Goal: Task Accomplishment & Management: Complete application form

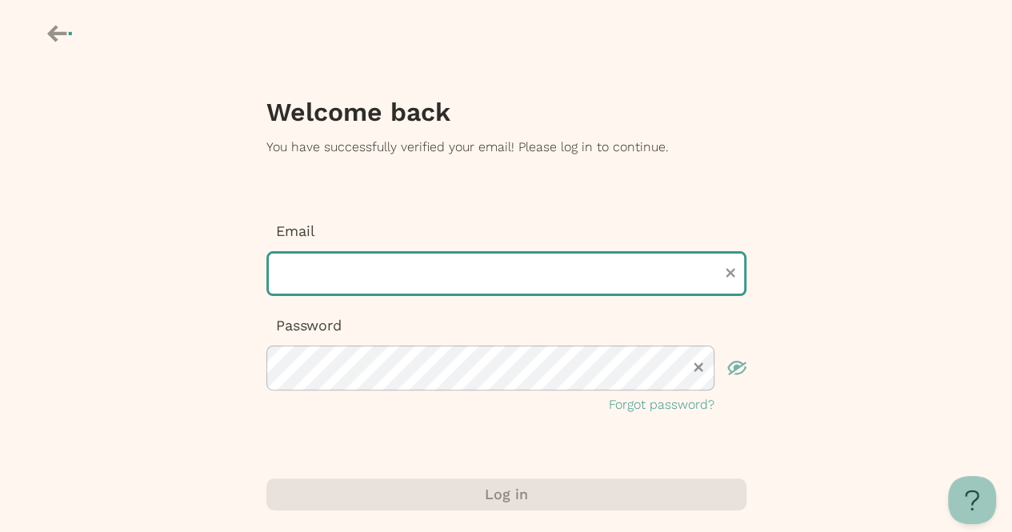
click at [314, 275] on input "text" at bounding box center [506, 273] width 480 height 45
click at [416, 278] on input "**********" at bounding box center [506, 273] width 480 height 45
type input "**********"
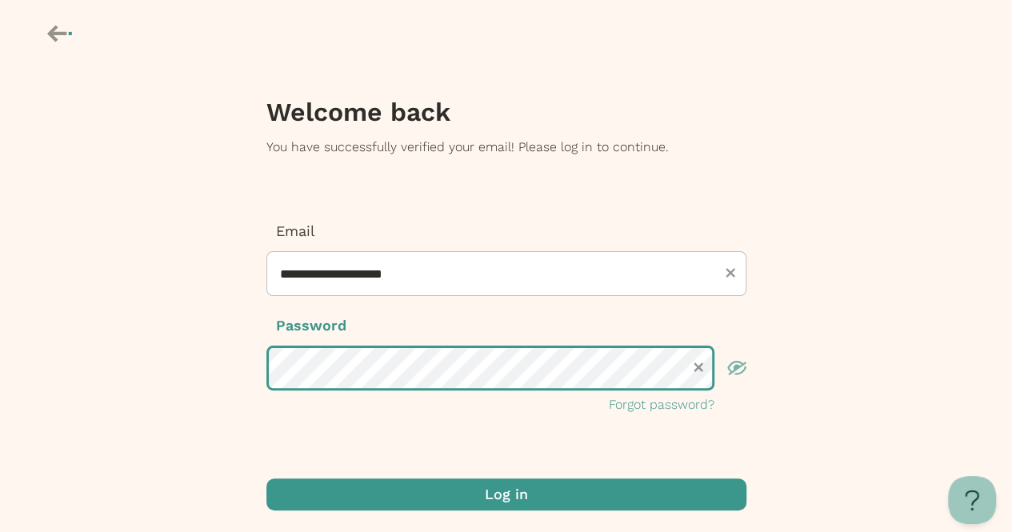
click at [266, 478] on button "Log in" at bounding box center [506, 494] width 480 height 32
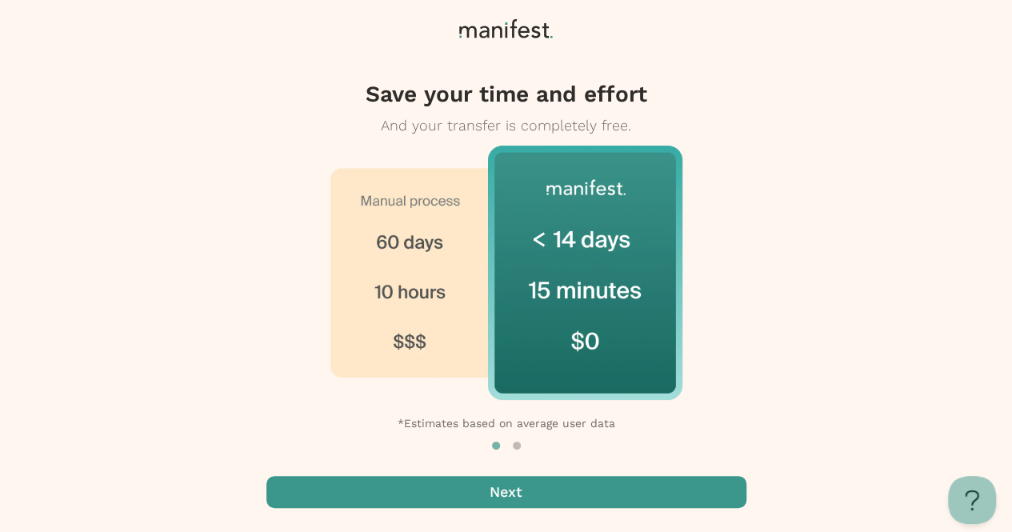
click at [692, 499] on span "button" at bounding box center [506, 492] width 480 height 32
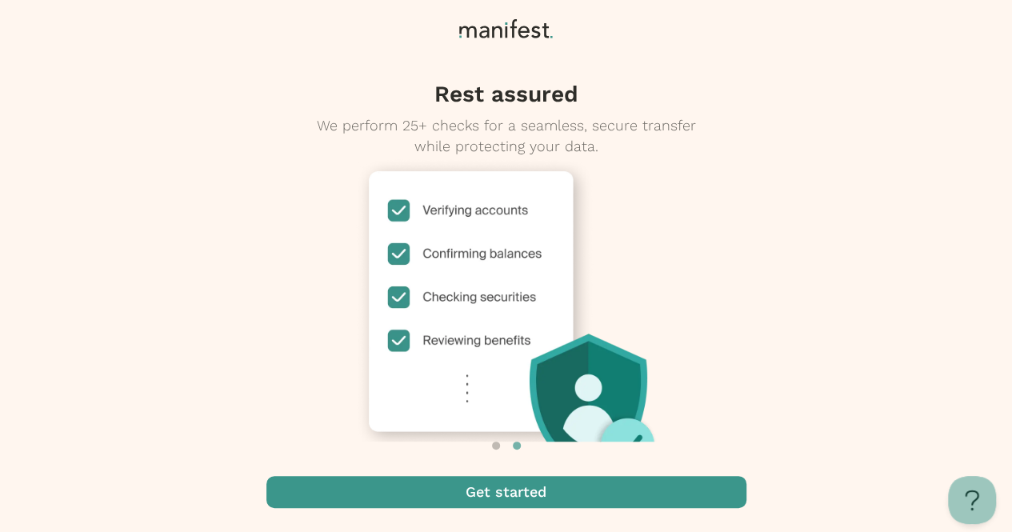
click at [274, 506] on span "button" at bounding box center [506, 492] width 480 height 32
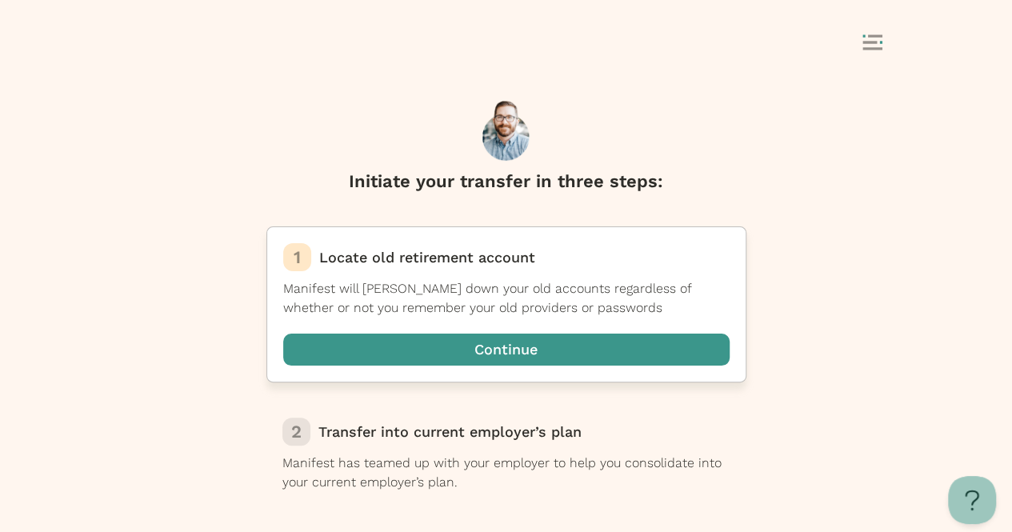
click at [370, 364] on span "button" at bounding box center [506, 350] width 446 height 32
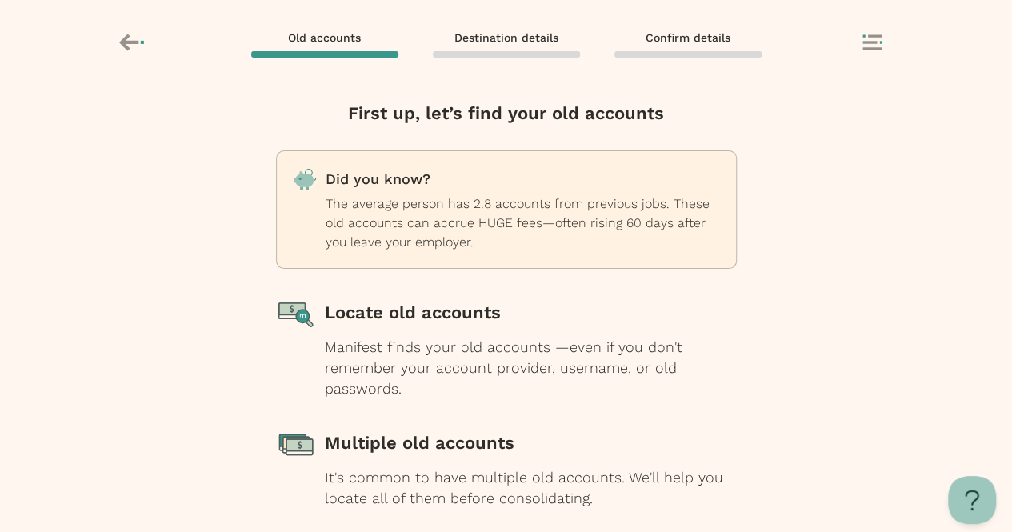
click at [363, 347] on div "Manifest finds your old accounts —even if you don't remember your account provi…" at bounding box center [531, 368] width 412 height 62
click at [368, 444] on div "Multiple old accounts" at bounding box center [531, 443] width 412 height 40
click at [354, 466] on div "Multiple old accounts It's common to have multiple old accounts. We'll help you…" at bounding box center [531, 466] width 412 height 86
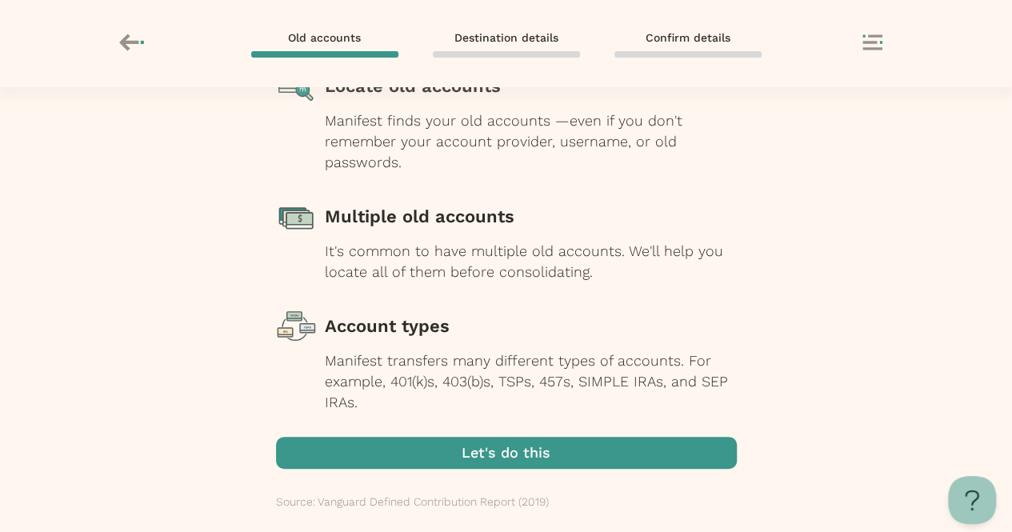
scroll to position [227, 0]
click at [379, 458] on span "button" at bounding box center [506, 452] width 461 height 32
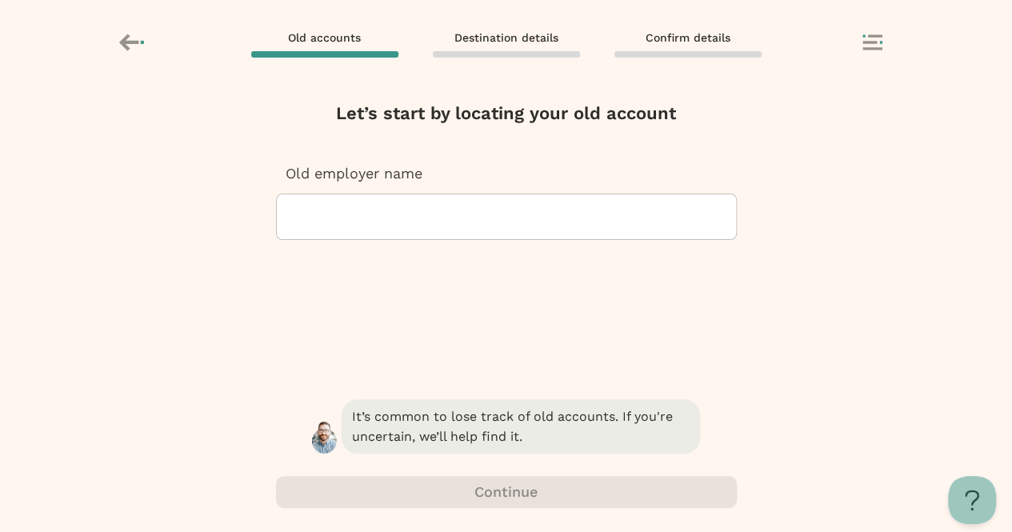
click at [294, 212] on input "text" at bounding box center [292, 216] width 4 height 45
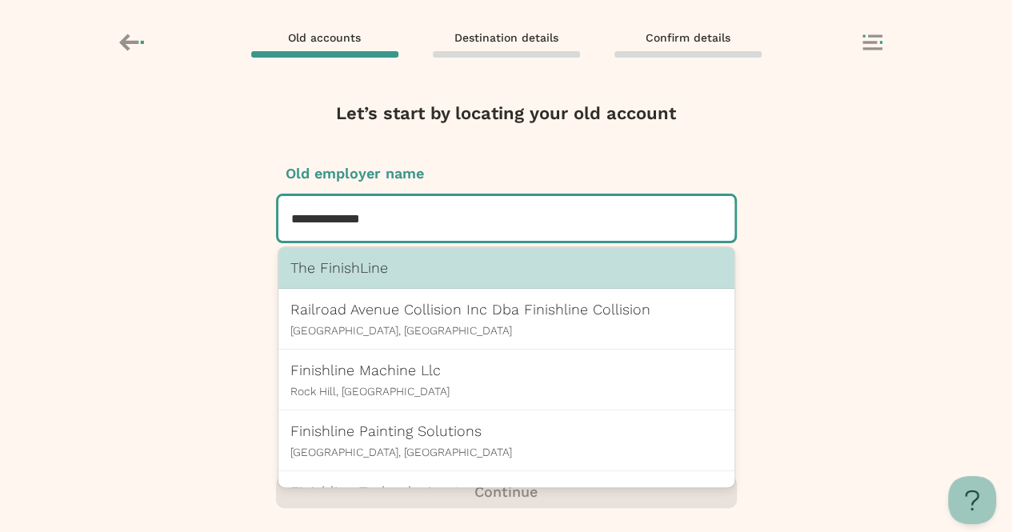
click at [365, 221] on input "**********" at bounding box center [338, 218] width 94 height 45
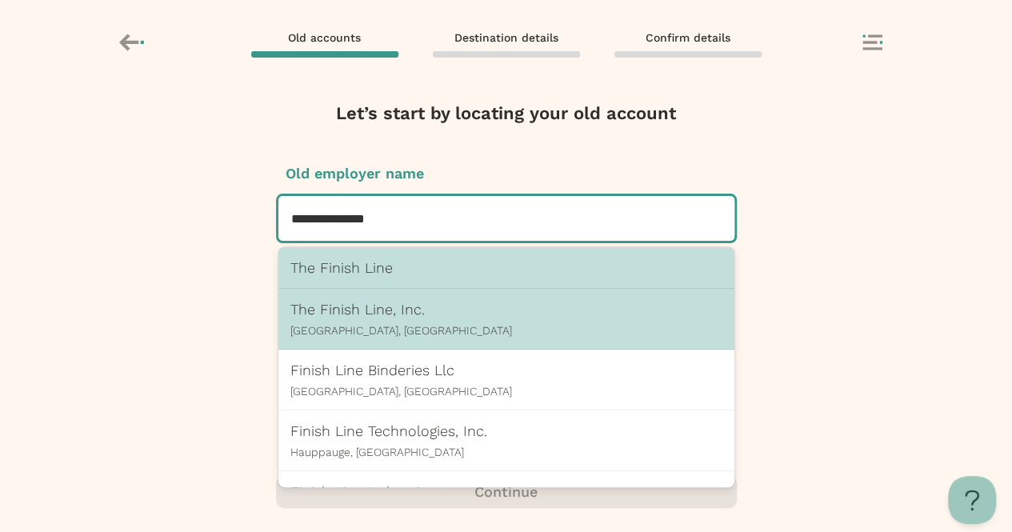
click at [318, 319] on div "The Finish Line, Inc. [GEOGRAPHIC_DATA], [GEOGRAPHIC_DATA]" at bounding box center [506, 319] width 432 height 36
type input "**********"
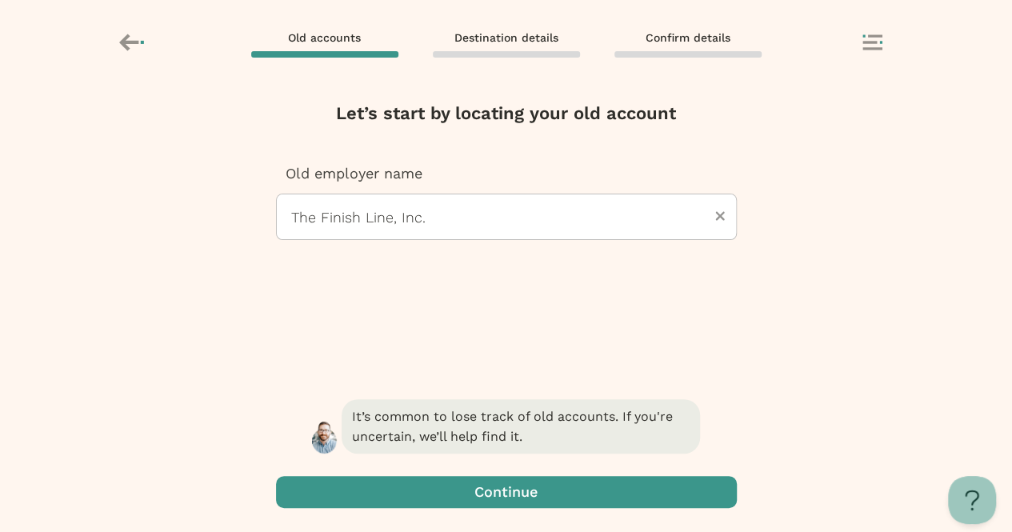
click at [344, 502] on span "button" at bounding box center [346, 492] width 20 height 20
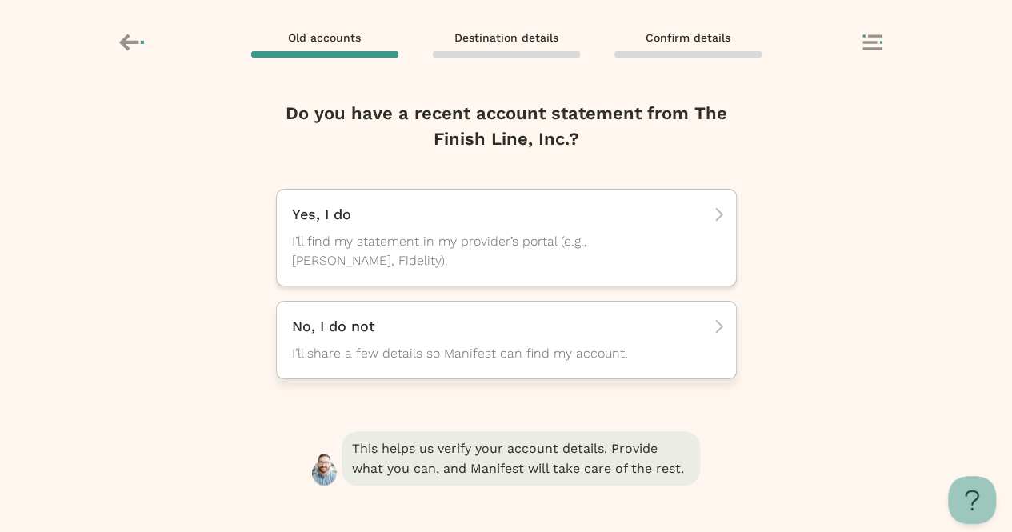
click at [327, 352] on span "I’ll share a few details so Manifest can find my account." at bounding box center [492, 353] width 400 height 19
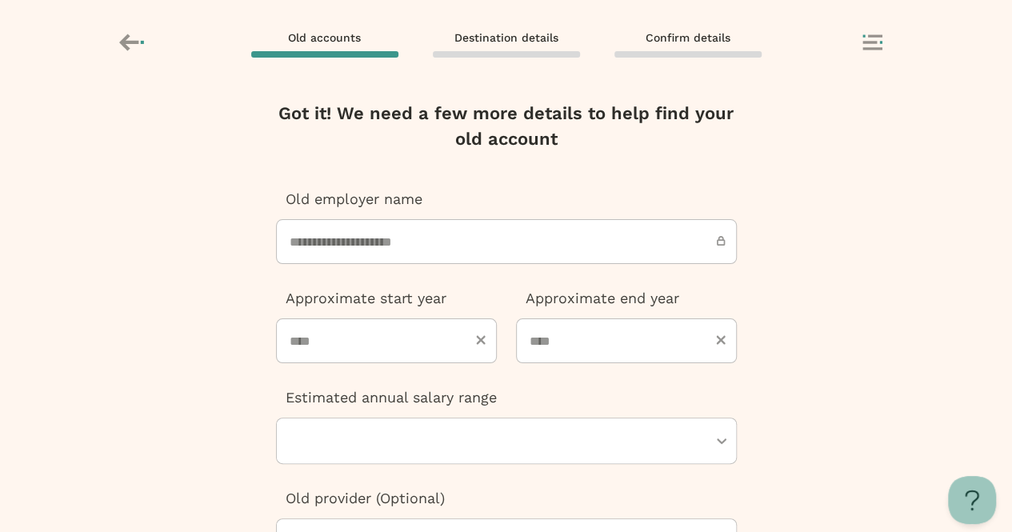
click at [141, 42] on rect at bounding box center [141, 41] width 3 height 3
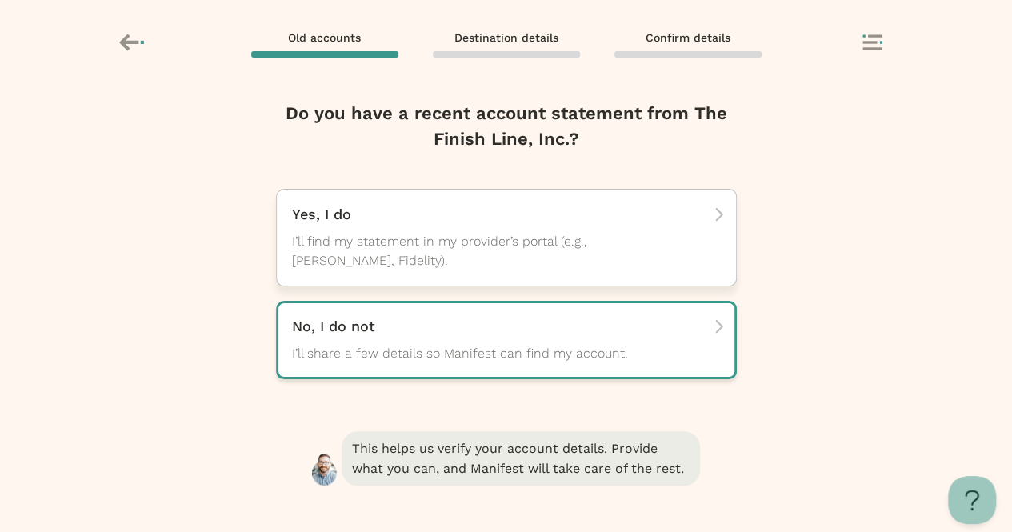
click at [320, 231] on div "Yes, I do I’ll find my statement in my provider’s portal (e.g., [PERSON_NAME], …" at bounding box center [501, 238] width 418 height 66
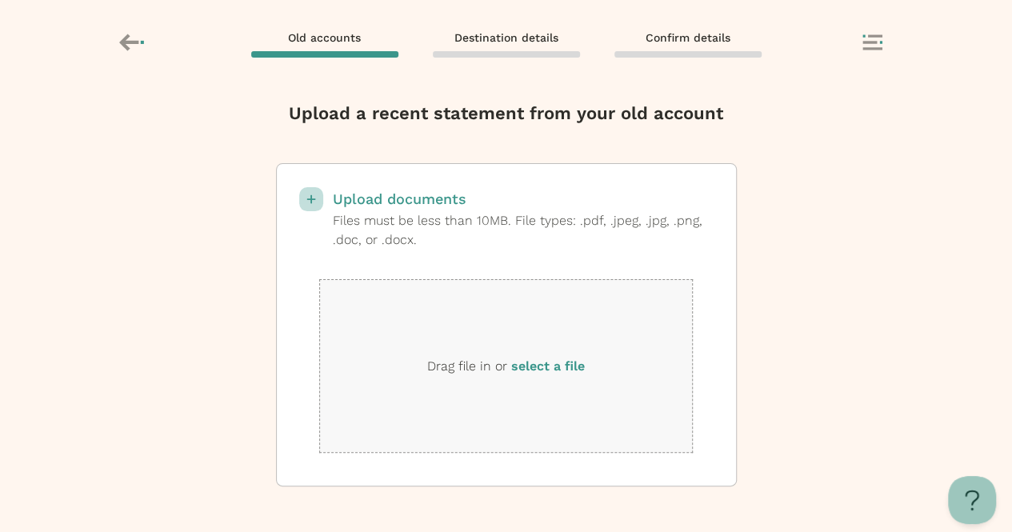
click at [134, 52] on icon at bounding box center [133, 42] width 28 height 27
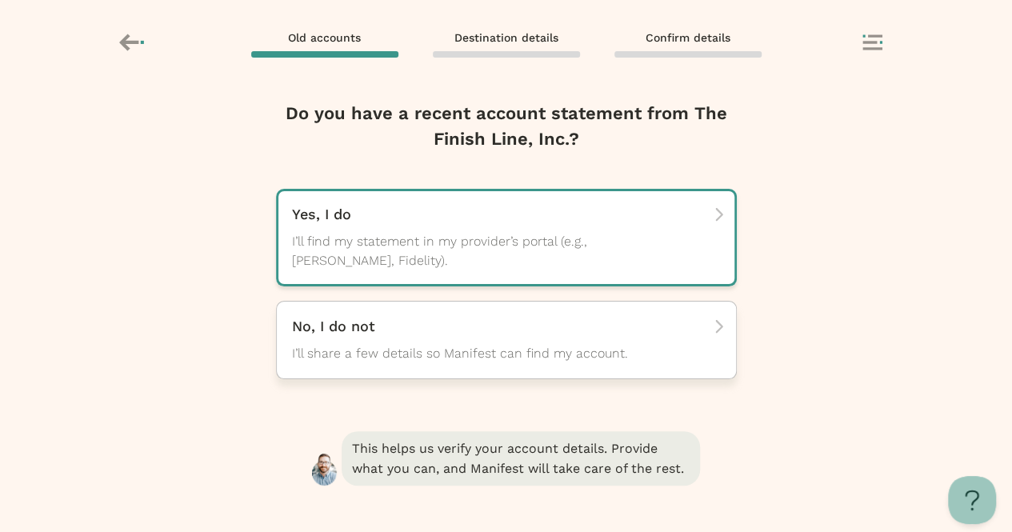
click at [346, 339] on div "No, I do not I’ll share a few details so Manifest can find my account." at bounding box center [501, 340] width 418 height 46
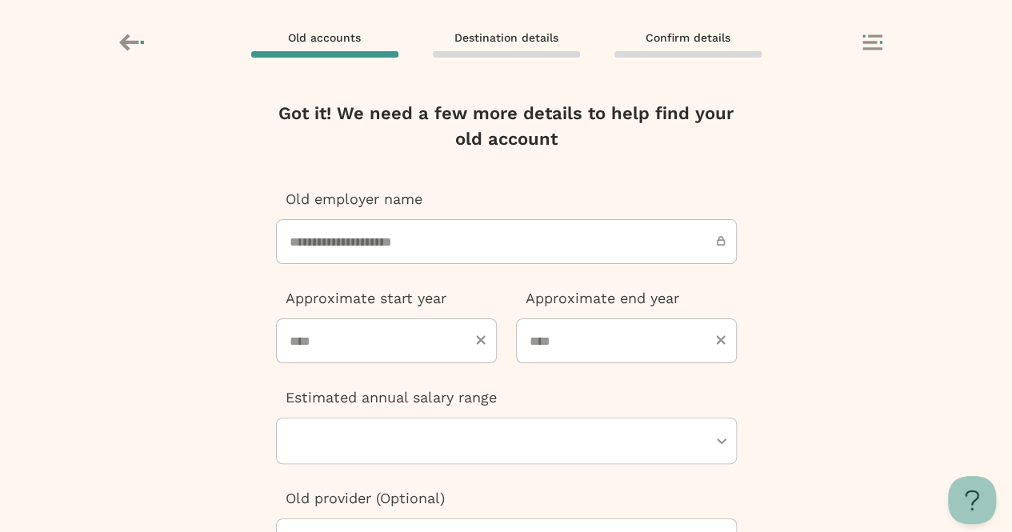
click at [331, 241] on input "**********" at bounding box center [506, 241] width 461 height 45
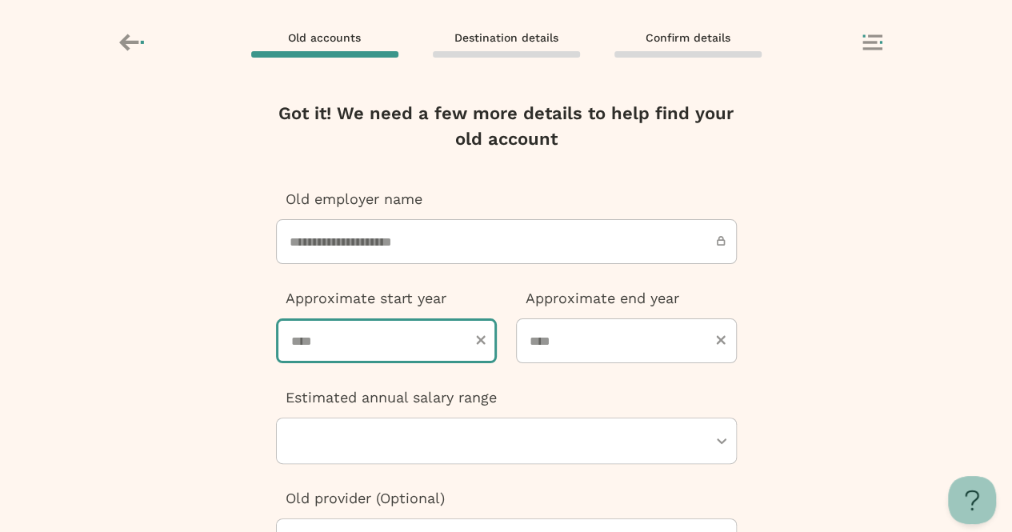
click at [336, 341] on input "number" at bounding box center [386, 340] width 221 height 45
type input "****"
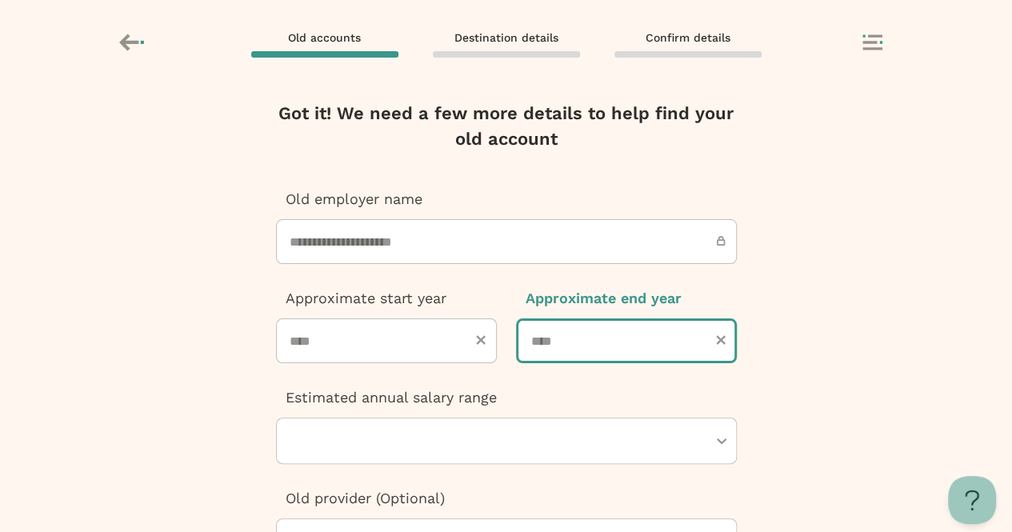
type input "****"
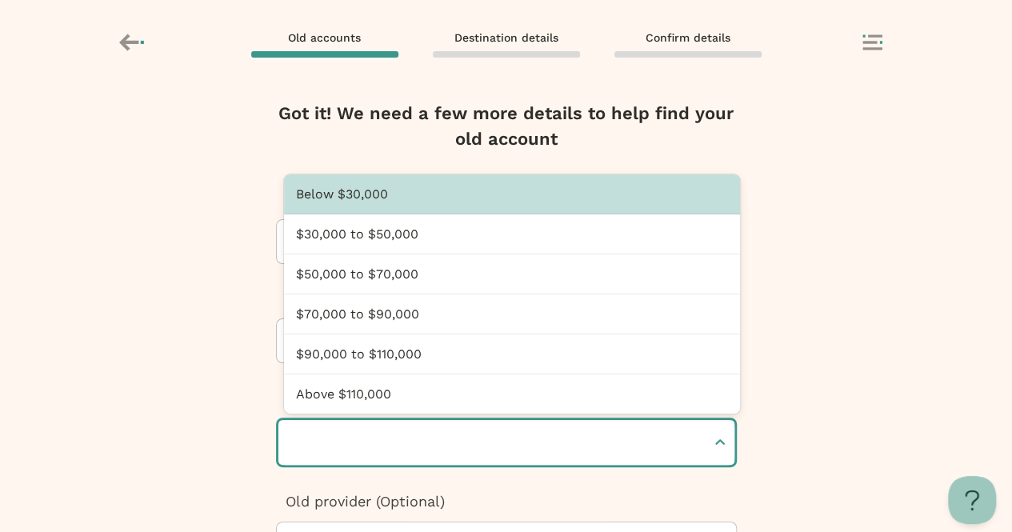
click at [338, 204] on div "Below $30,000" at bounding box center [512, 194] width 457 height 40
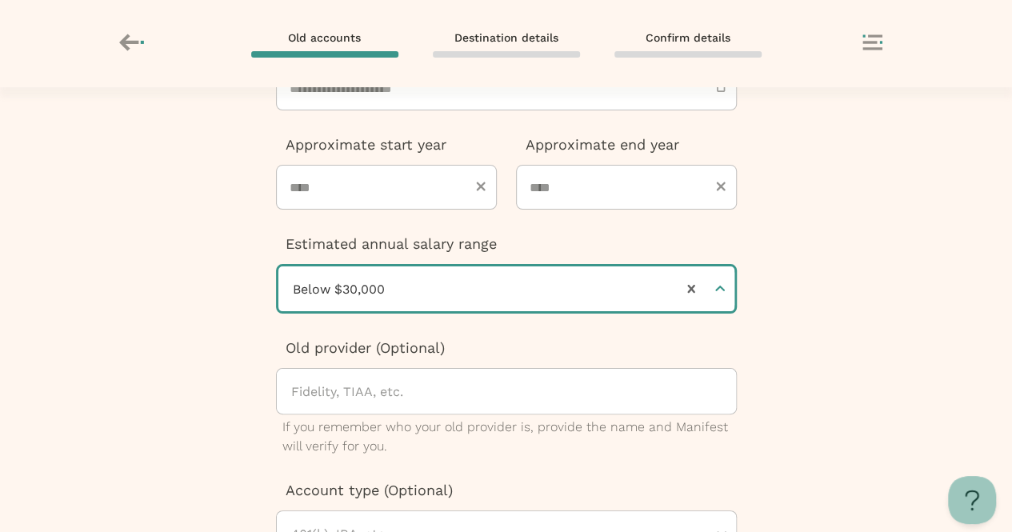
scroll to position [167, 0]
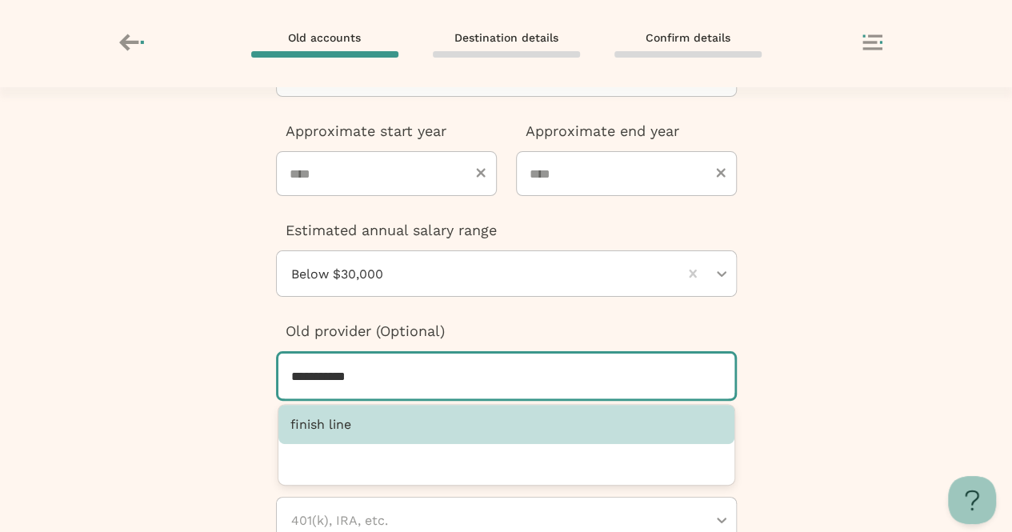
type input "**********"
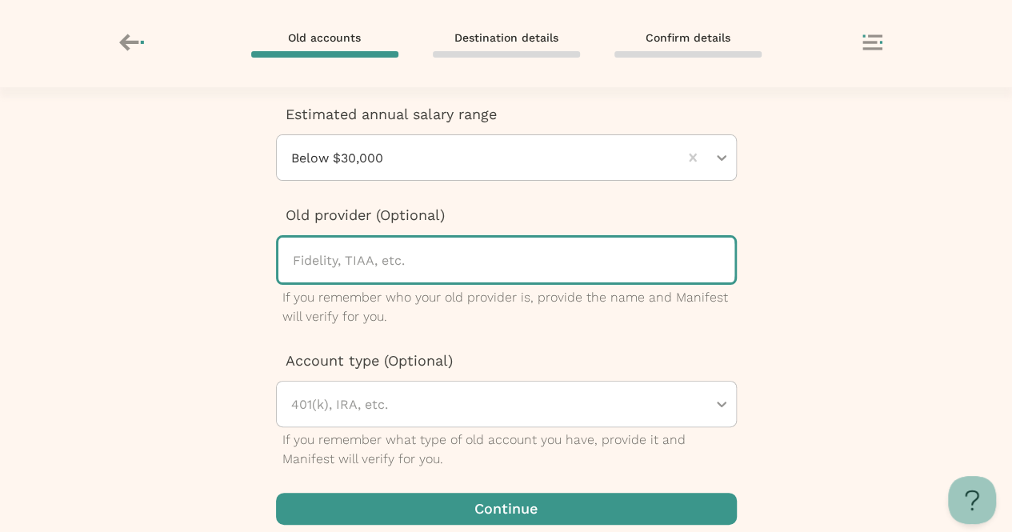
scroll to position [286, 0]
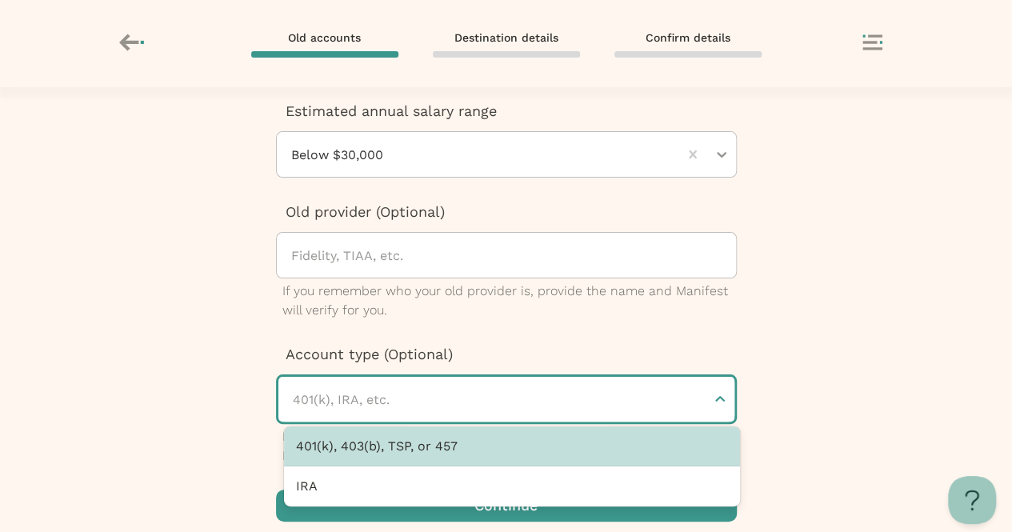
click at [314, 441] on div "401(k), 403(b), TSP, or 457" at bounding box center [512, 446] width 457 height 40
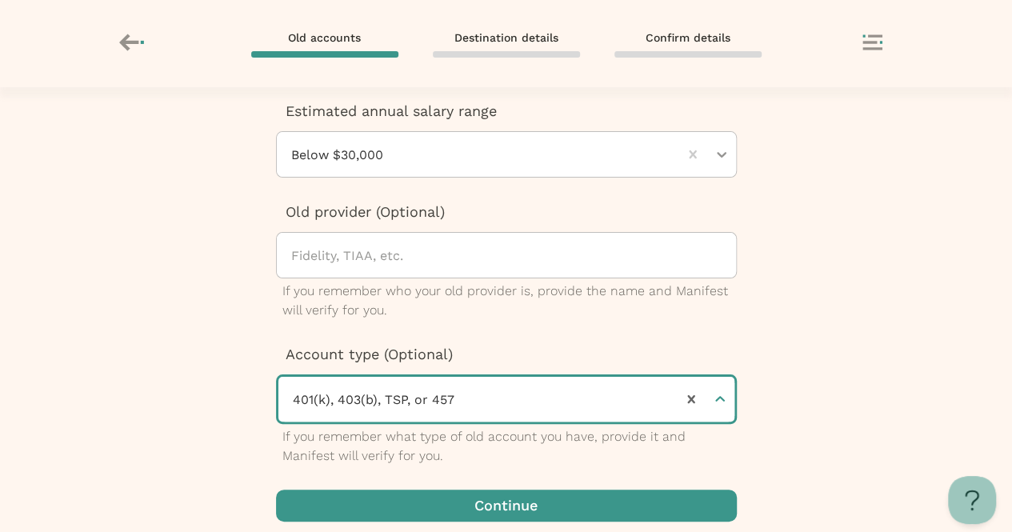
click at [146, 345] on div "**********" at bounding box center [506, 309] width 1012 height 445
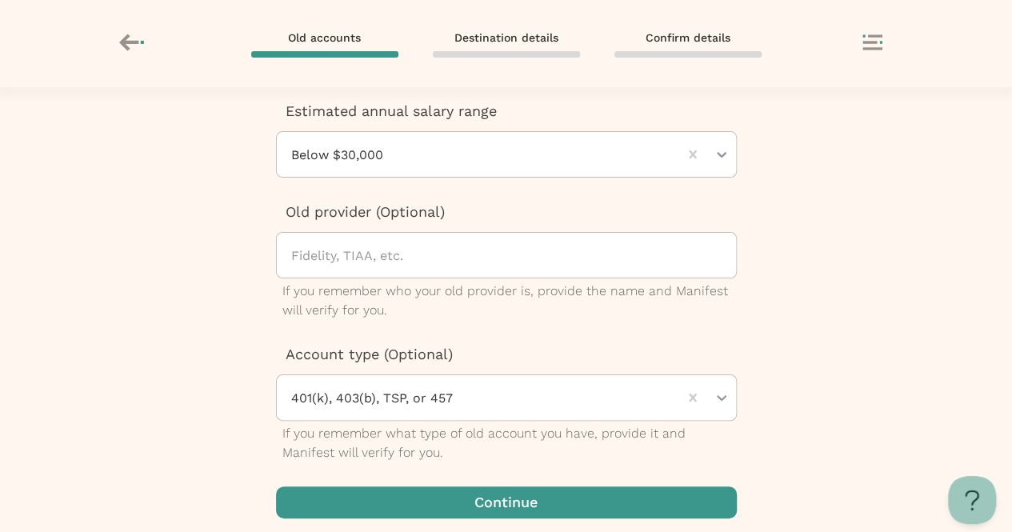
click at [315, 502] on span "button" at bounding box center [506, 502] width 461 height 32
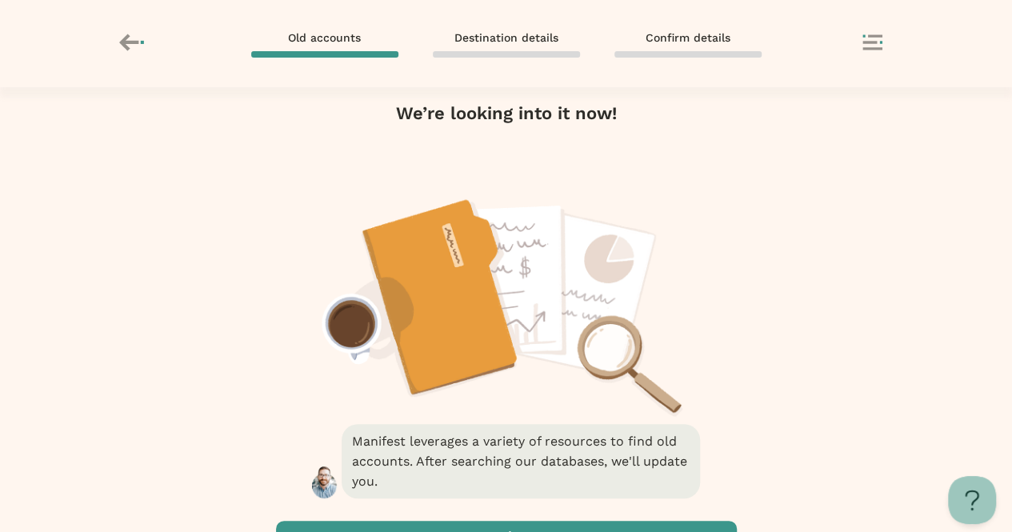
scroll to position [45, 0]
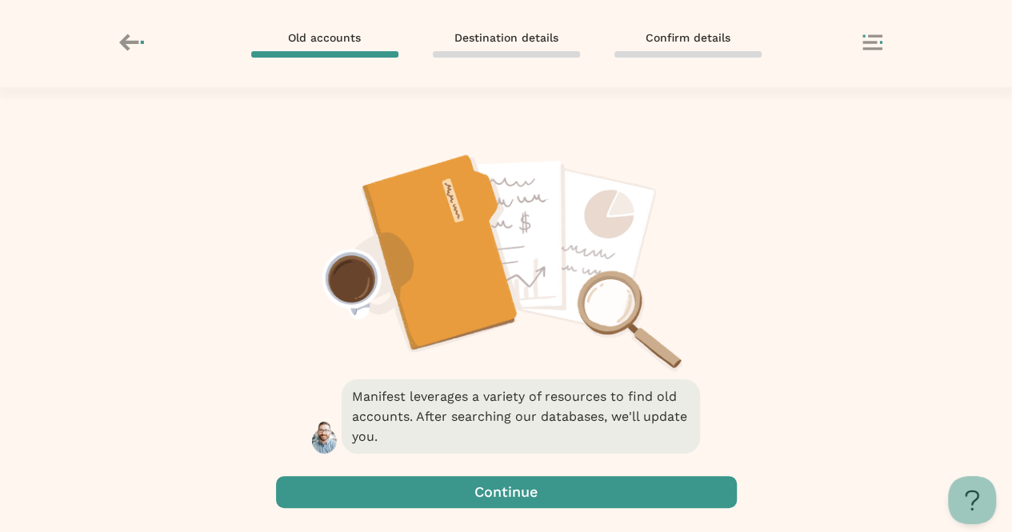
click at [446, 500] on span "button" at bounding box center [506, 492] width 461 height 32
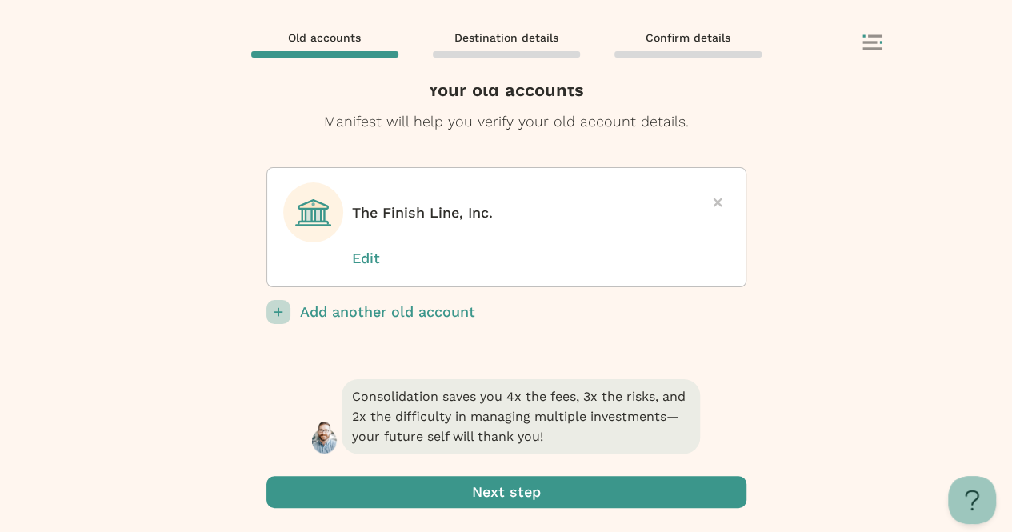
scroll to position [0, 0]
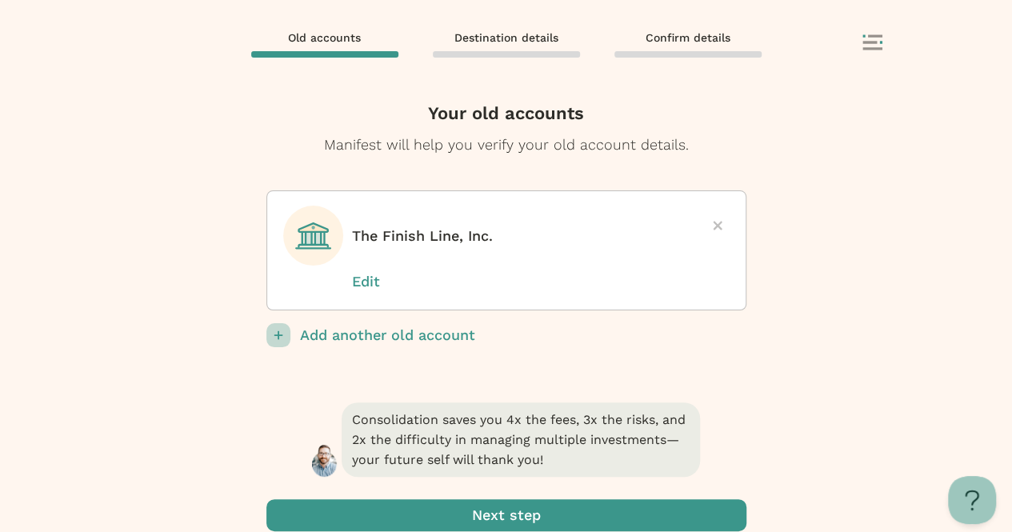
click at [386, 237] on p "The Finish Line, Inc." at bounding box center [422, 236] width 141 height 21
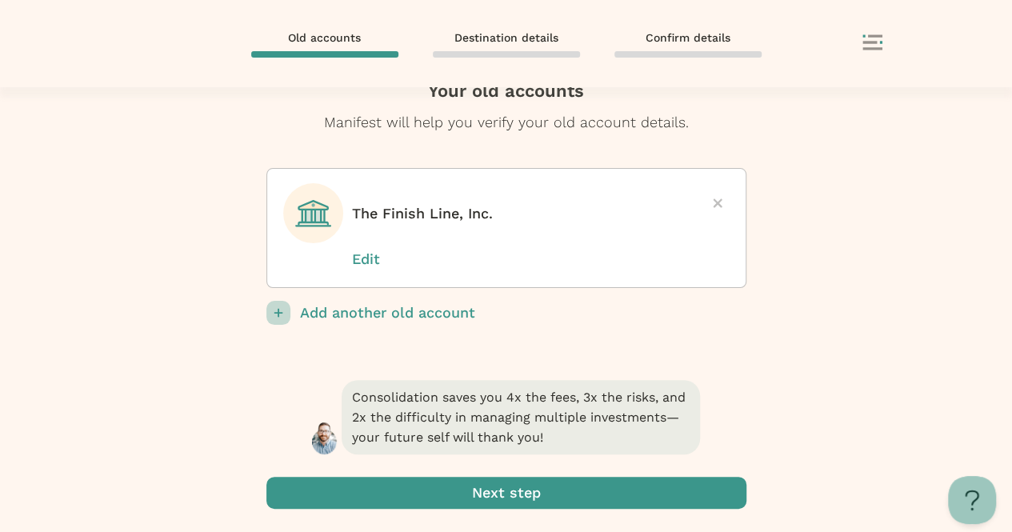
click at [457, 501] on span "submit" at bounding box center [506, 493] width 480 height 32
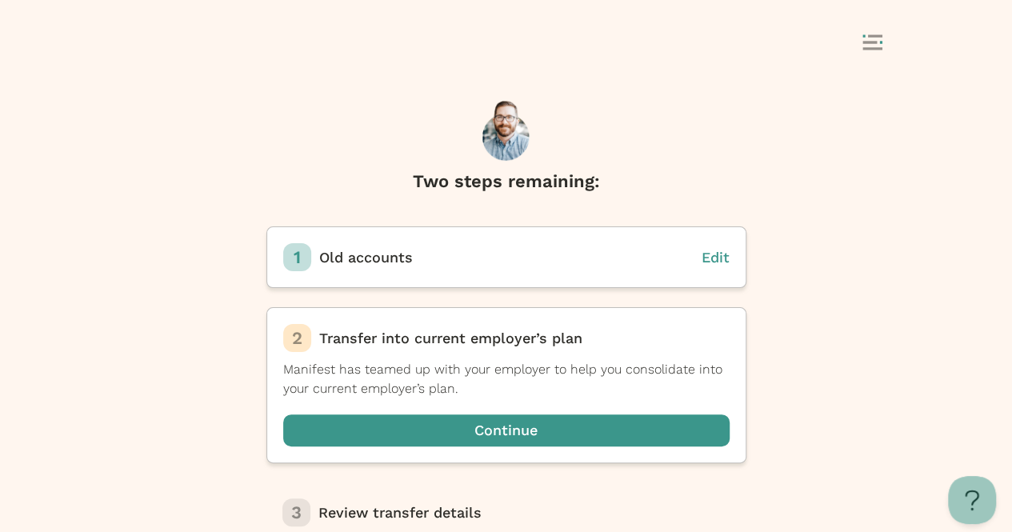
click at [374, 434] on span "button" at bounding box center [506, 430] width 446 height 32
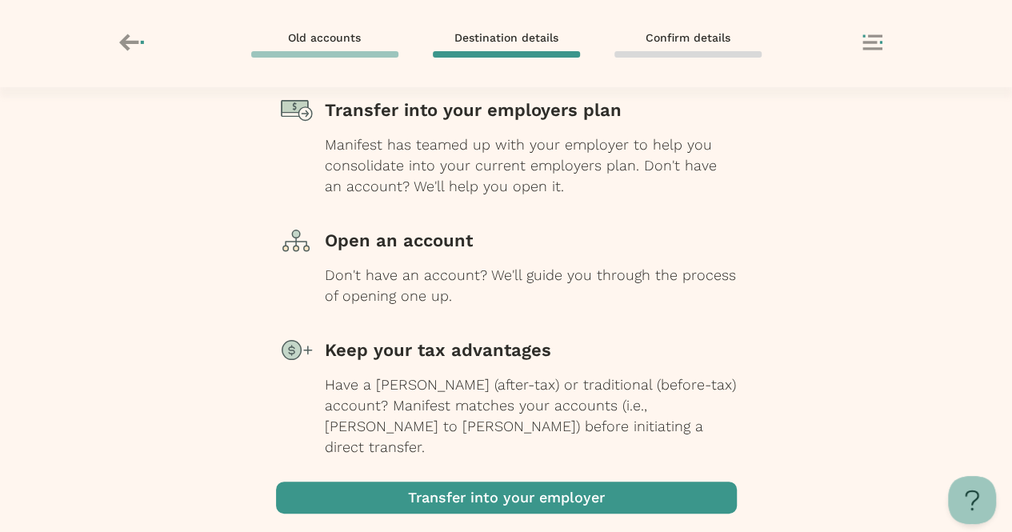
scroll to position [226, 0]
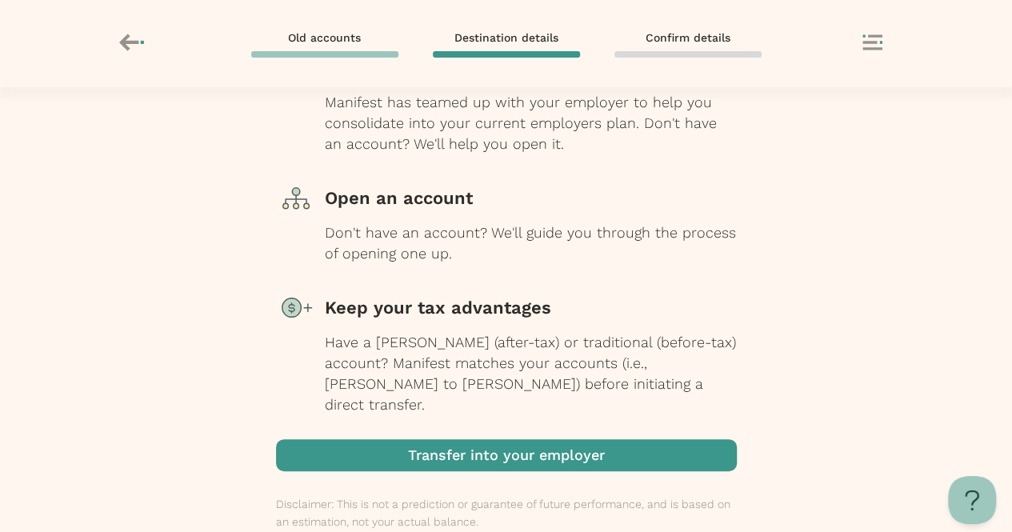
click at [356, 446] on span "button" at bounding box center [346, 456] width 20 height 20
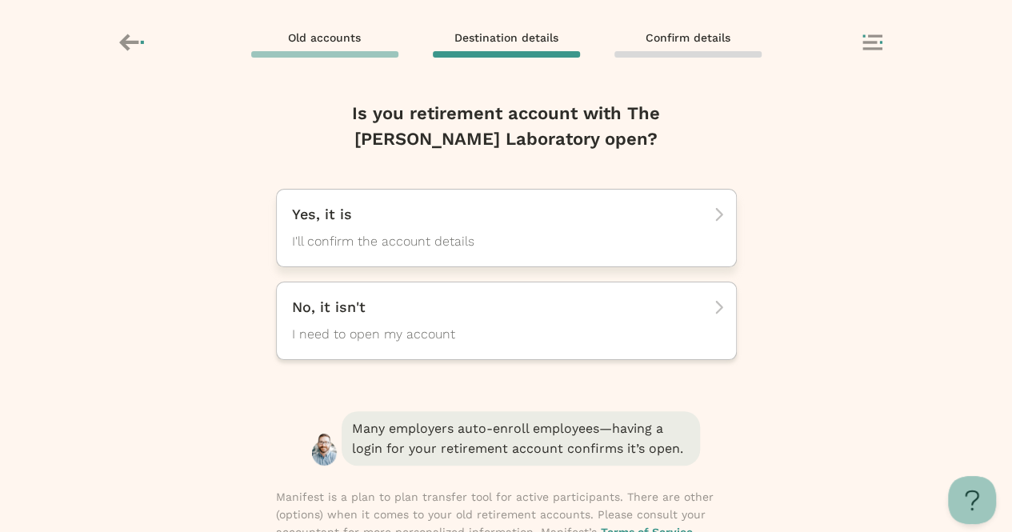
click at [342, 234] on span "I'll confirm the account details" at bounding box center [492, 241] width 400 height 19
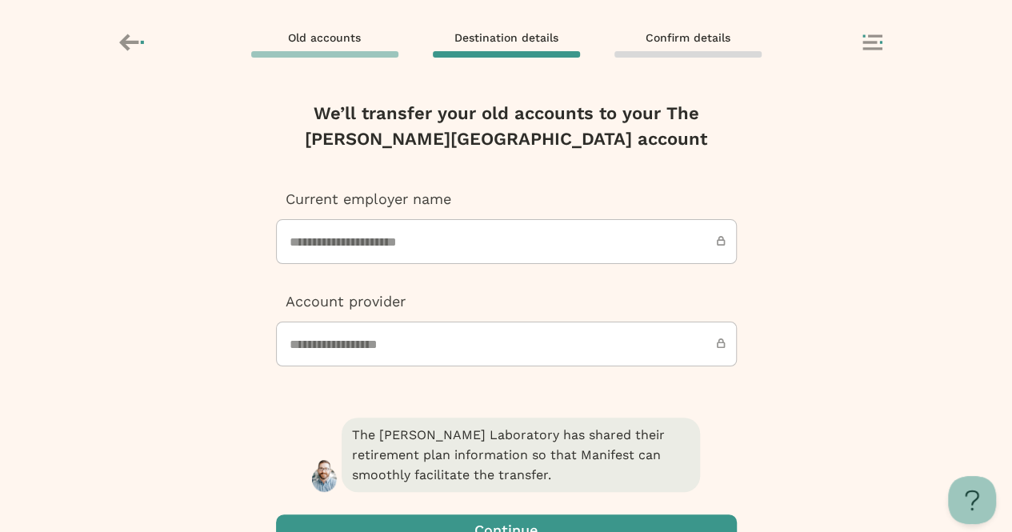
click at [341, 248] on input "**********" at bounding box center [506, 241] width 461 height 45
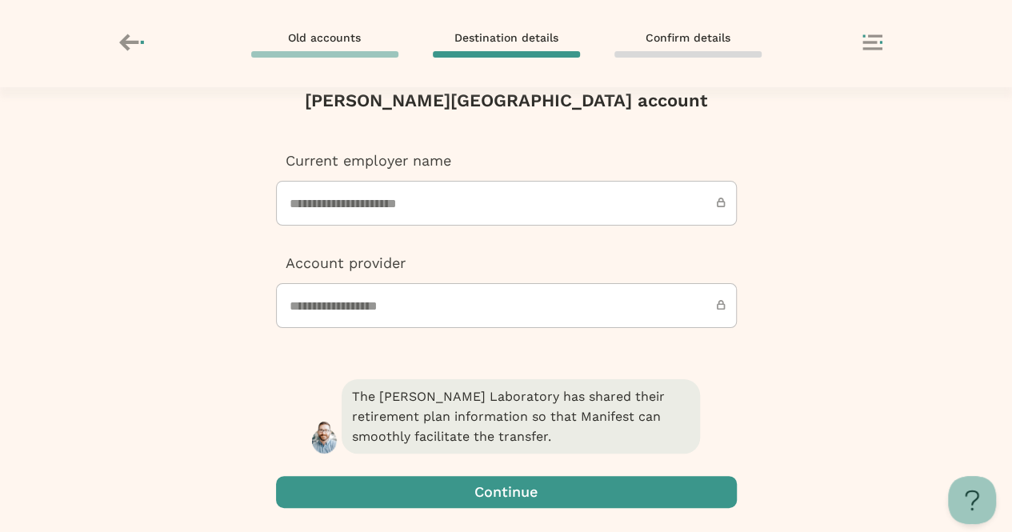
click at [482, 508] on span "button" at bounding box center [506, 492] width 461 height 32
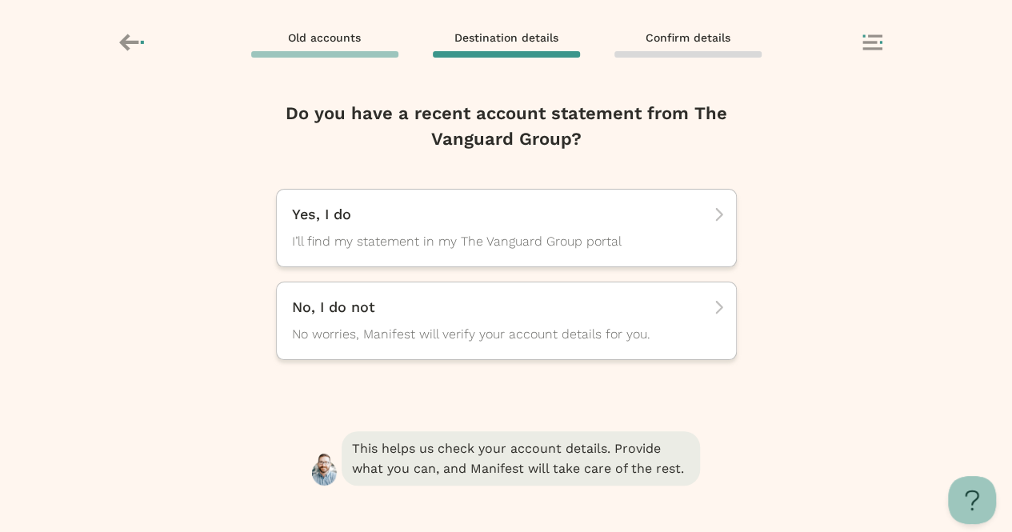
scroll to position [0, 0]
click at [331, 354] on div "No, I do not No worries, Manifest will verify your account details for you." at bounding box center [506, 321] width 461 height 78
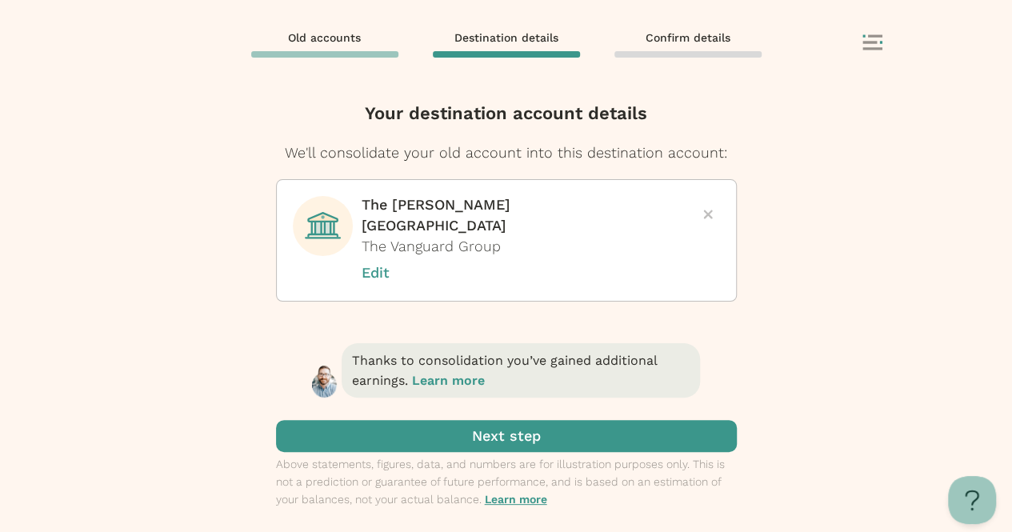
click at [378, 424] on span "submit" at bounding box center [506, 436] width 461 height 32
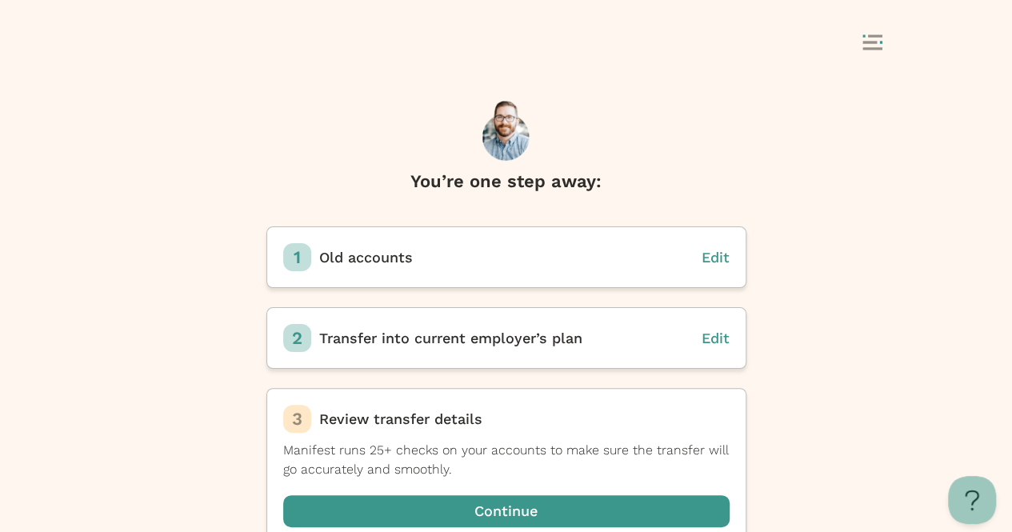
scroll to position [10, 0]
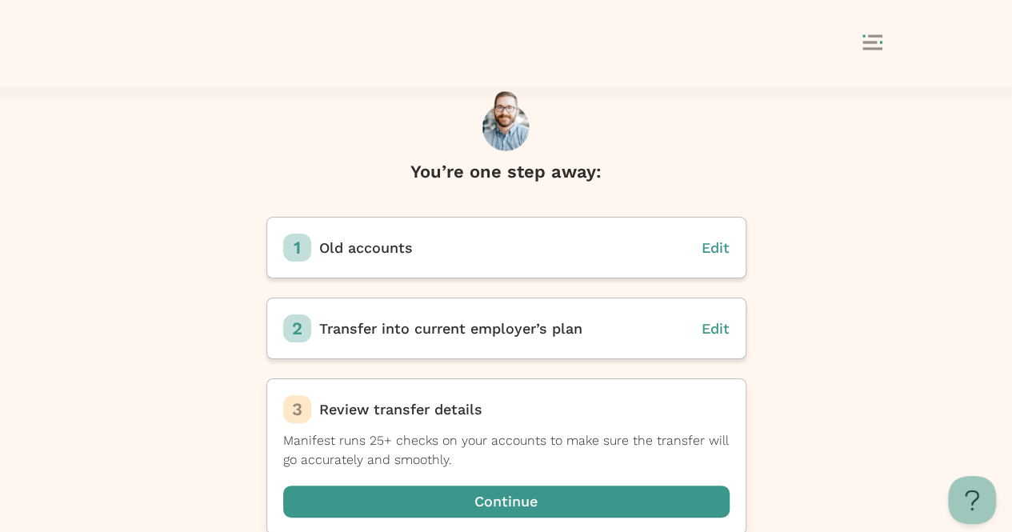
click at [472, 512] on span "button" at bounding box center [506, 502] width 446 height 32
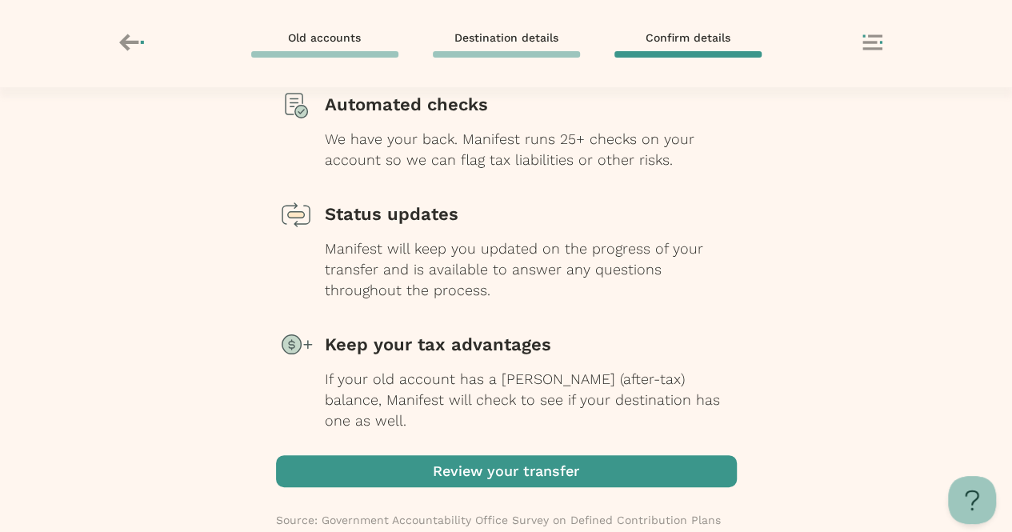
scroll to position [205, 0]
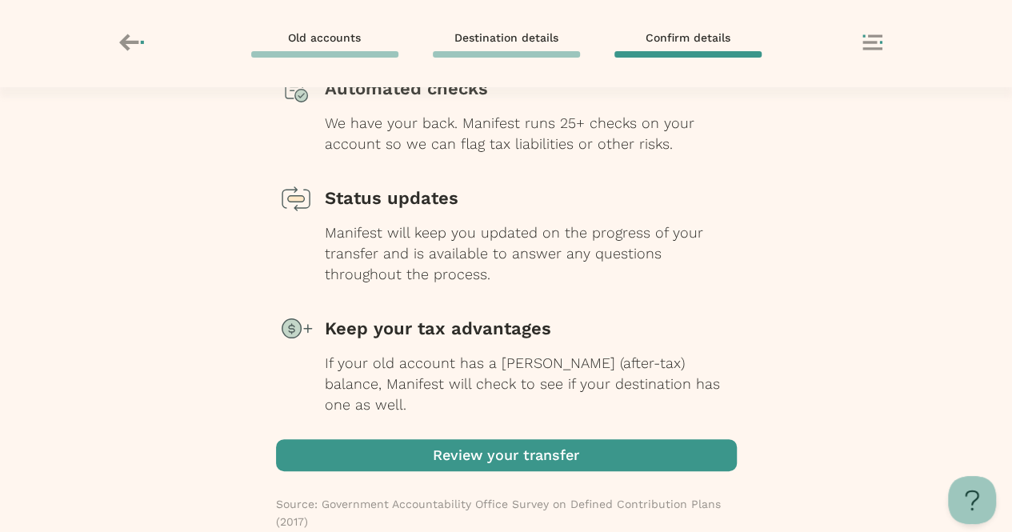
click at [344, 446] on span "button" at bounding box center [346, 456] width 20 height 20
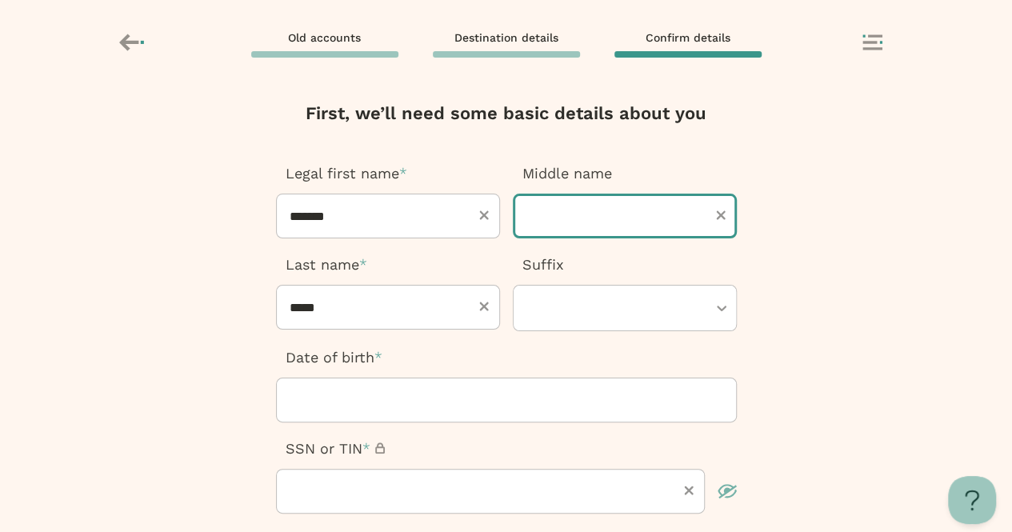
click at [626, 217] on input "text" at bounding box center [625, 216] width 224 height 45
type input "*****"
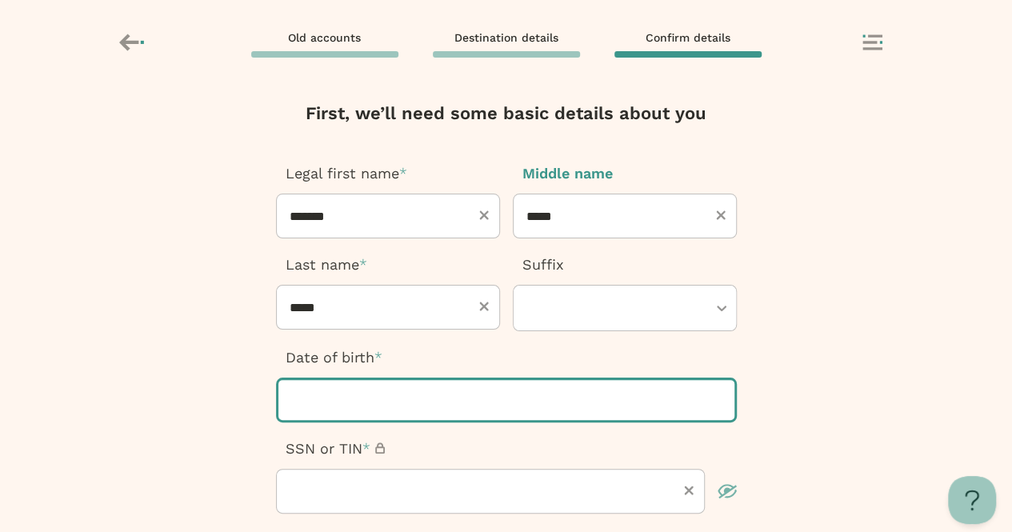
click at [316, 396] on input "text" at bounding box center [506, 400] width 461 height 45
type input "**********"
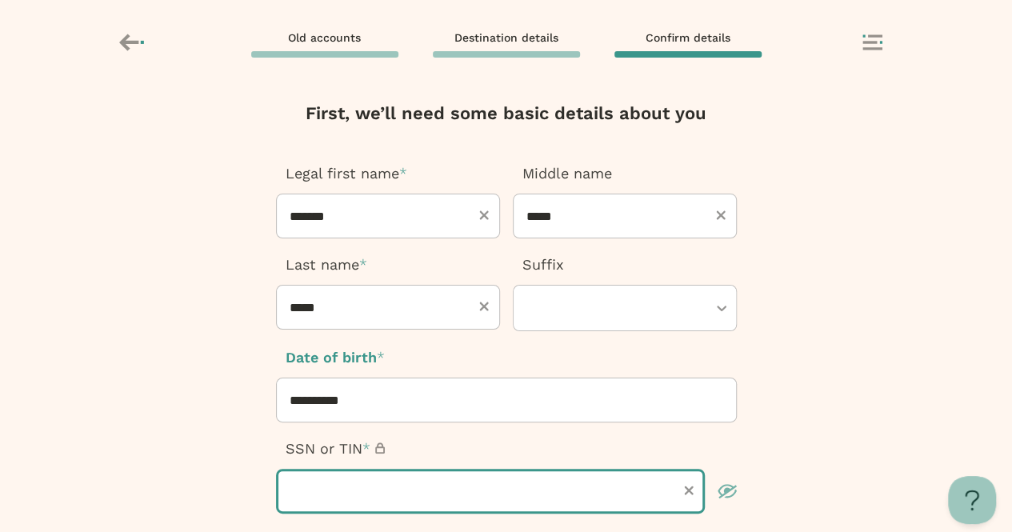
click at [300, 490] on input "text" at bounding box center [490, 491] width 429 height 45
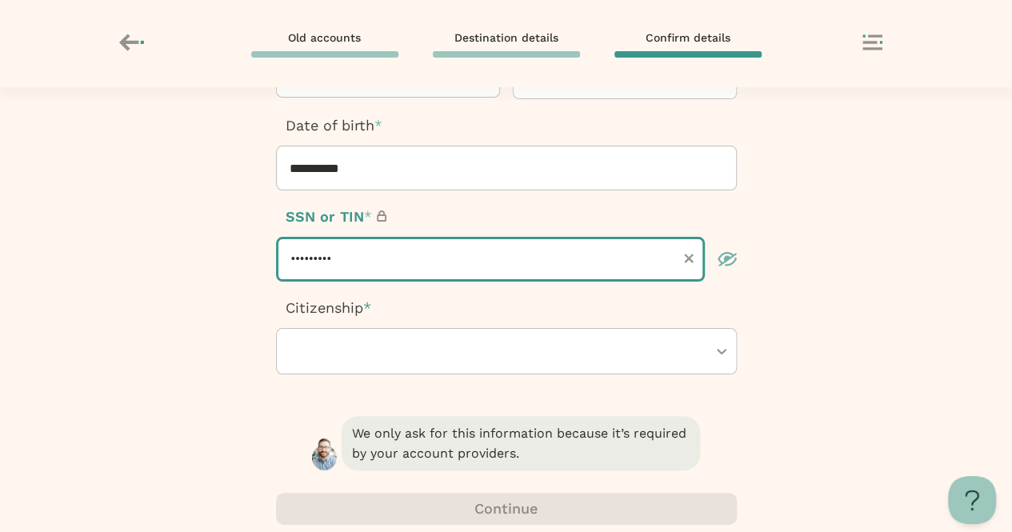
scroll to position [246, 0]
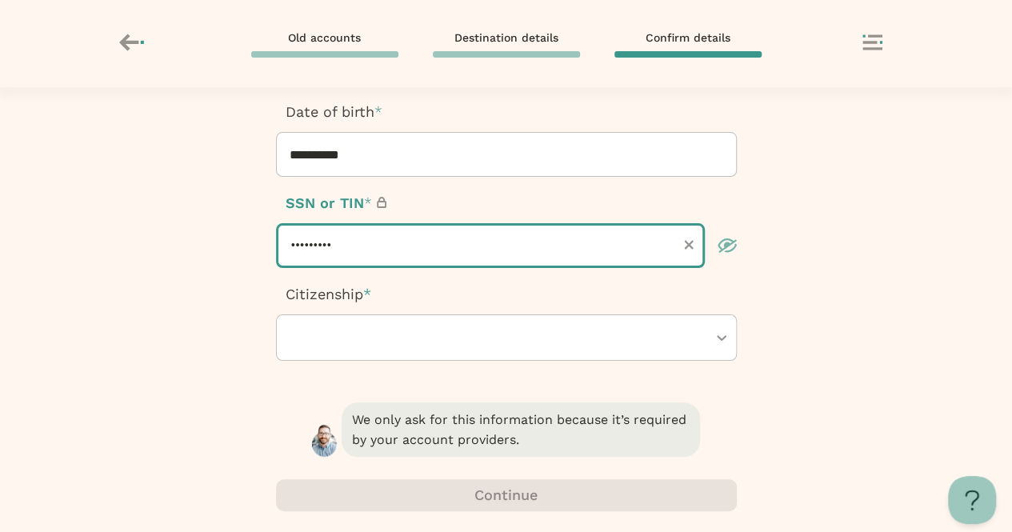
type input "*********"
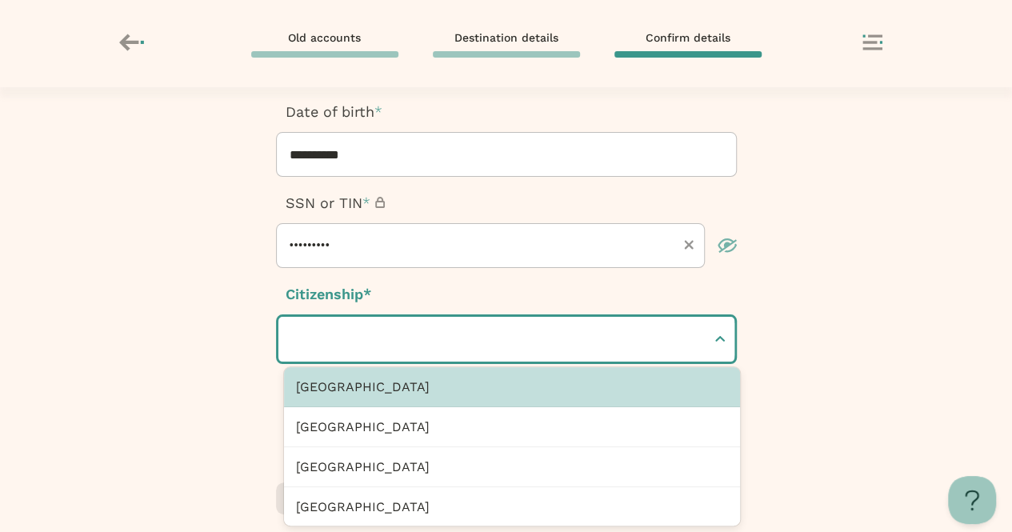
click at [300, 386] on div "[GEOGRAPHIC_DATA]" at bounding box center [512, 387] width 457 height 40
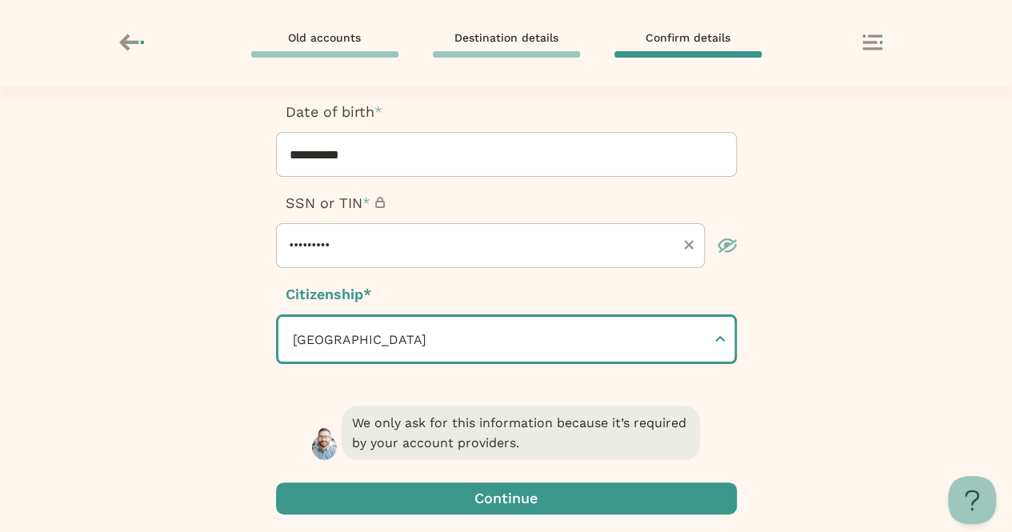
click at [425, 498] on span "button" at bounding box center [506, 498] width 461 height 32
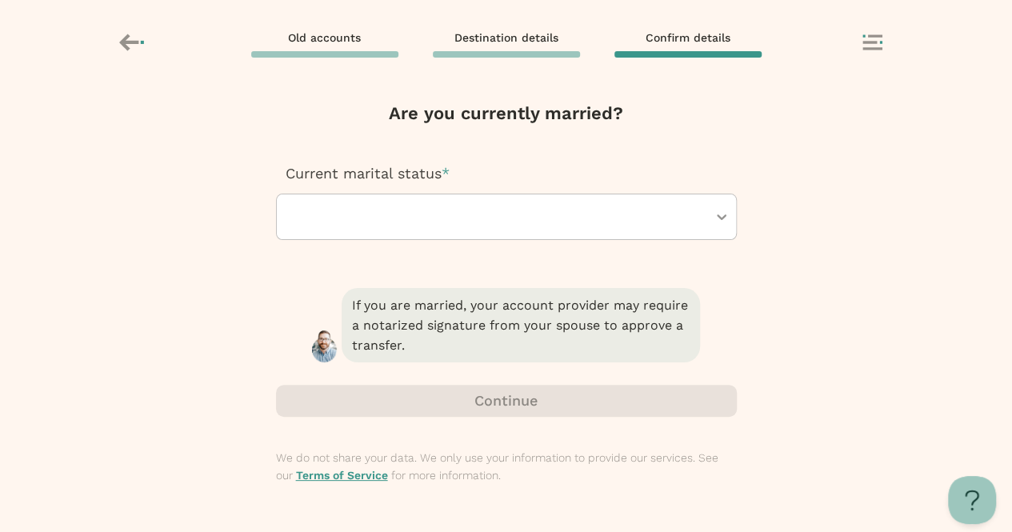
scroll to position [0, 0]
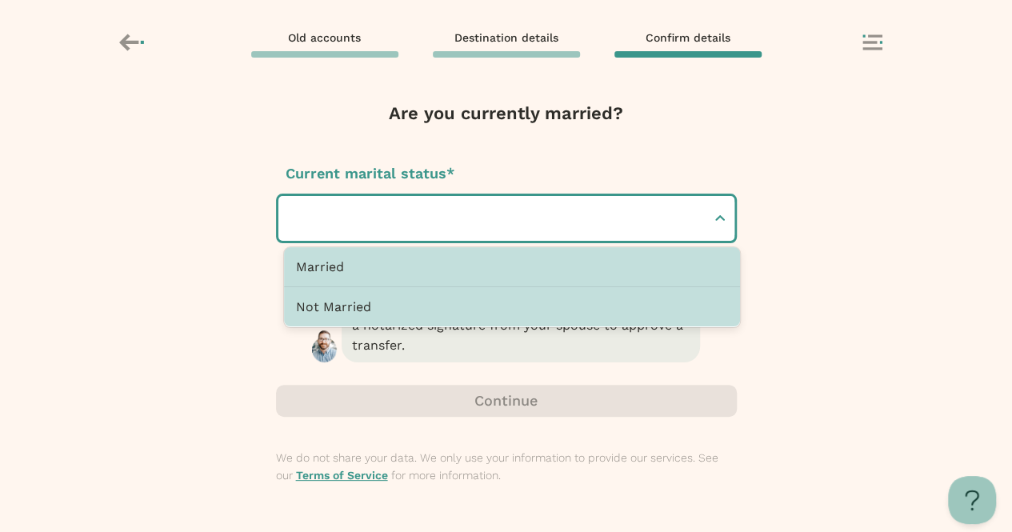
click at [299, 307] on div "Not Married" at bounding box center [512, 306] width 457 height 39
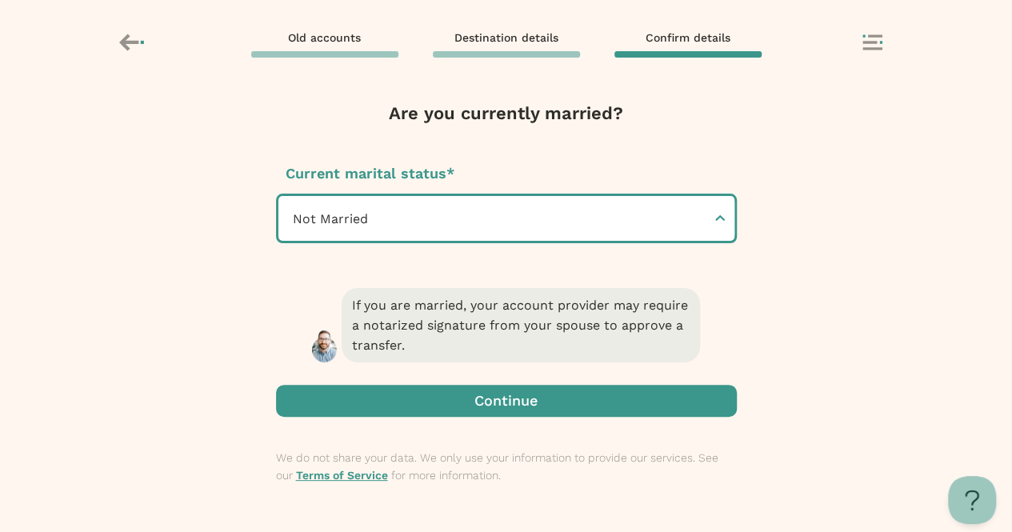
click at [321, 405] on span "button" at bounding box center [506, 401] width 461 height 32
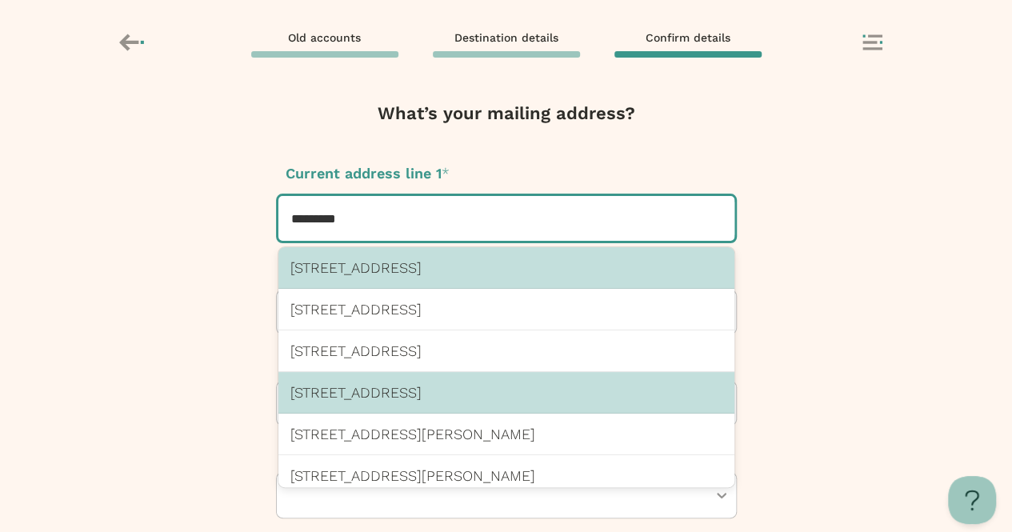
click at [370, 388] on p "[STREET_ADDRESS]" at bounding box center [506, 392] width 432 height 17
type input "*********"
type input "**********"
type input "*****"
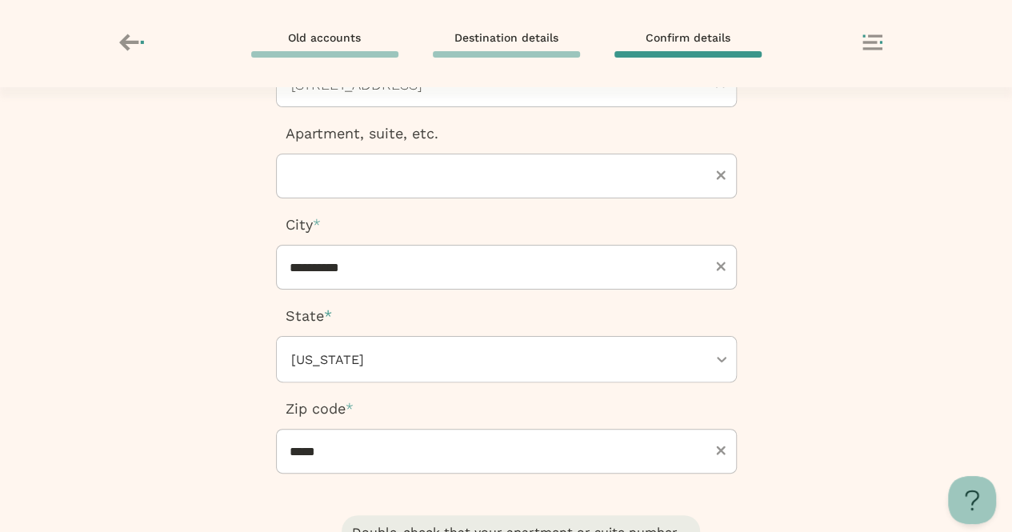
scroll to position [237, 0]
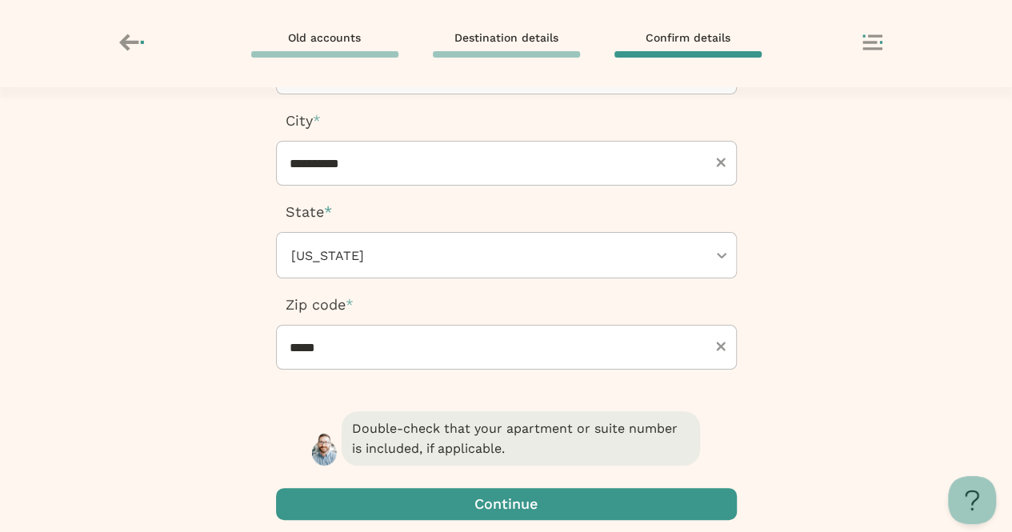
click at [344, 509] on span "button" at bounding box center [346, 504] width 20 height 20
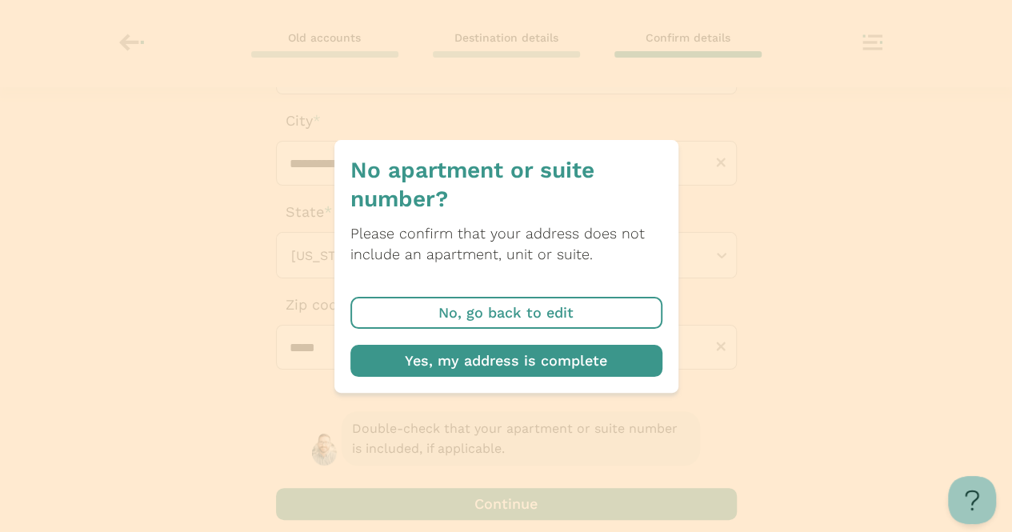
click at [386, 323] on span "button" at bounding box center [506, 313] width 312 height 32
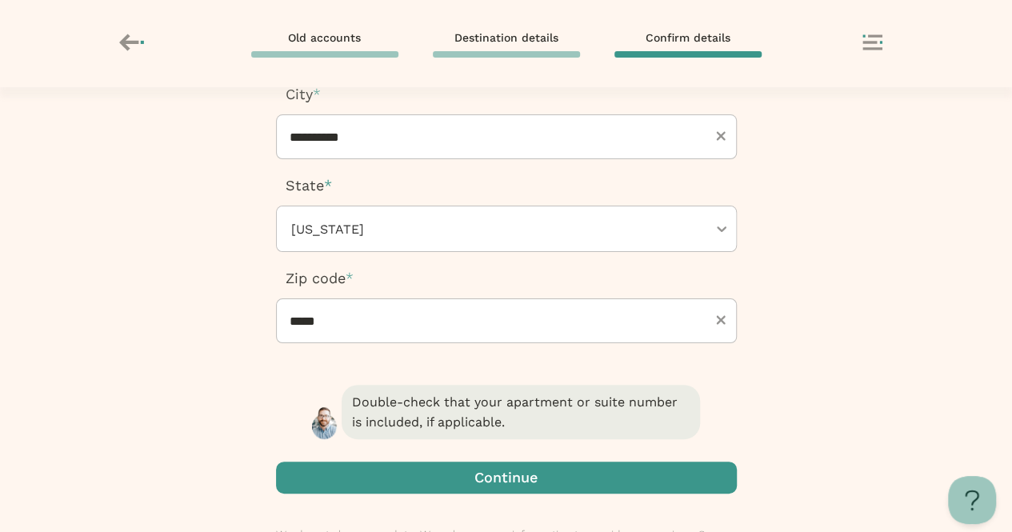
scroll to position [266, 0]
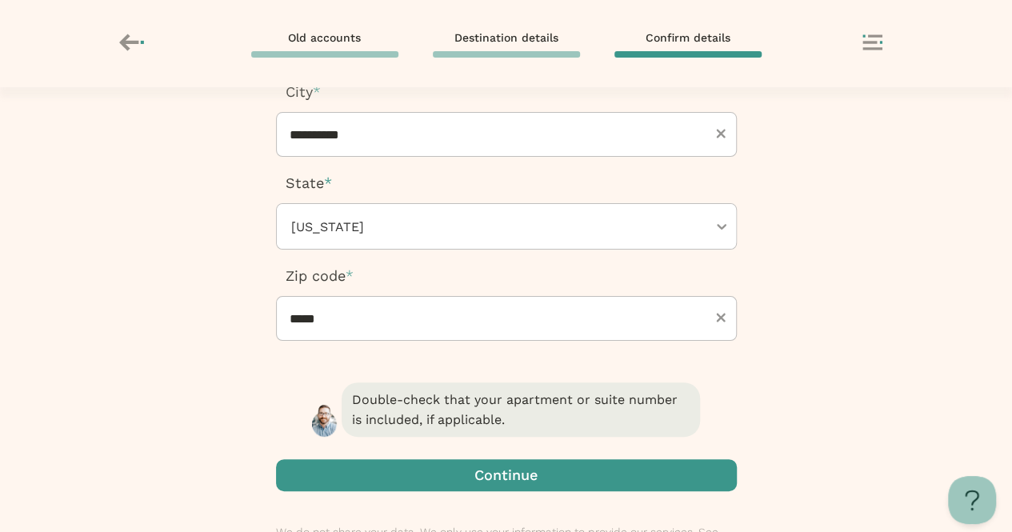
click at [346, 485] on span "button" at bounding box center [506, 475] width 461 height 32
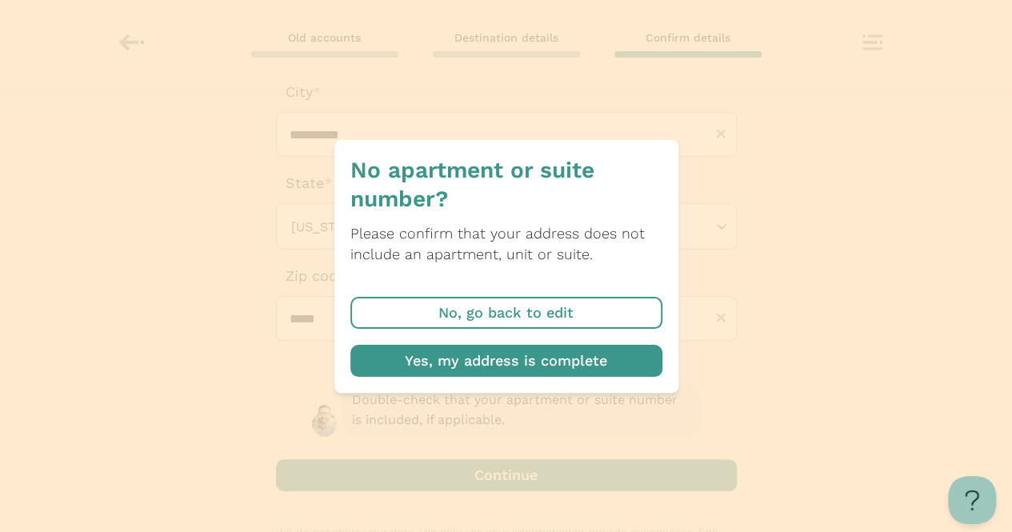
click at [424, 381] on div "No apartment or suite number? Please confirm that your address does not include…" at bounding box center [506, 266] width 344 height 253
click at [602, 358] on span "button" at bounding box center [506, 361] width 312 height 32
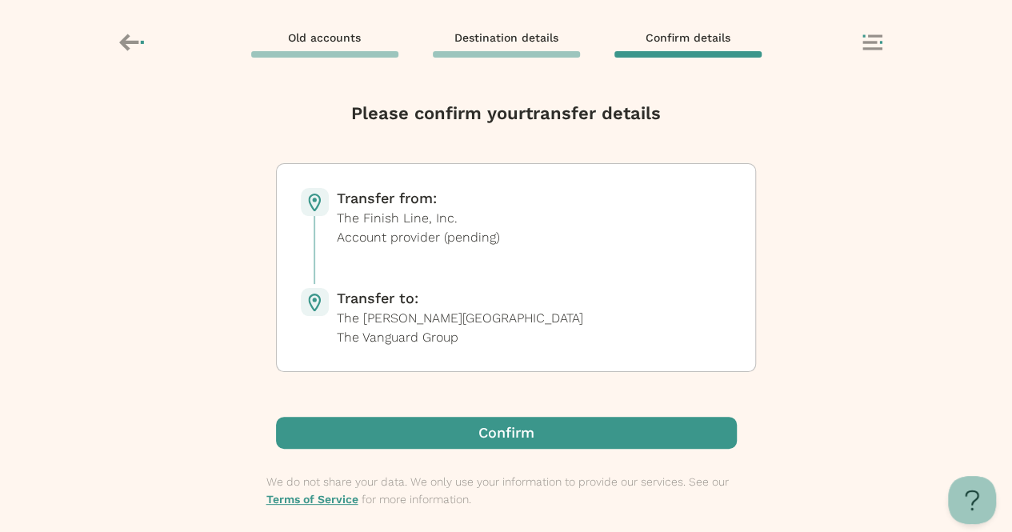
click at [326, 448] on span "button" at bounding box center [506, 433] width 461 height 32
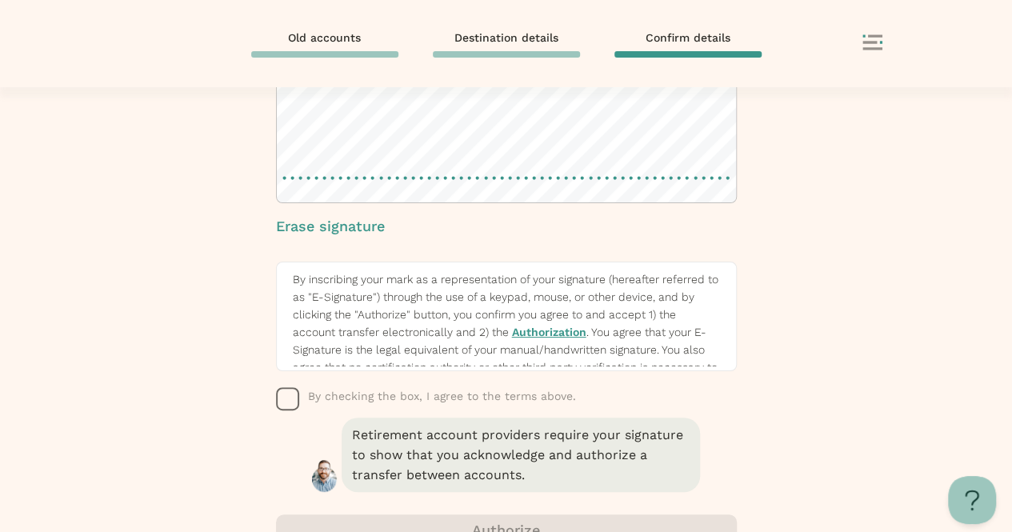
scroll to position [189, 0]
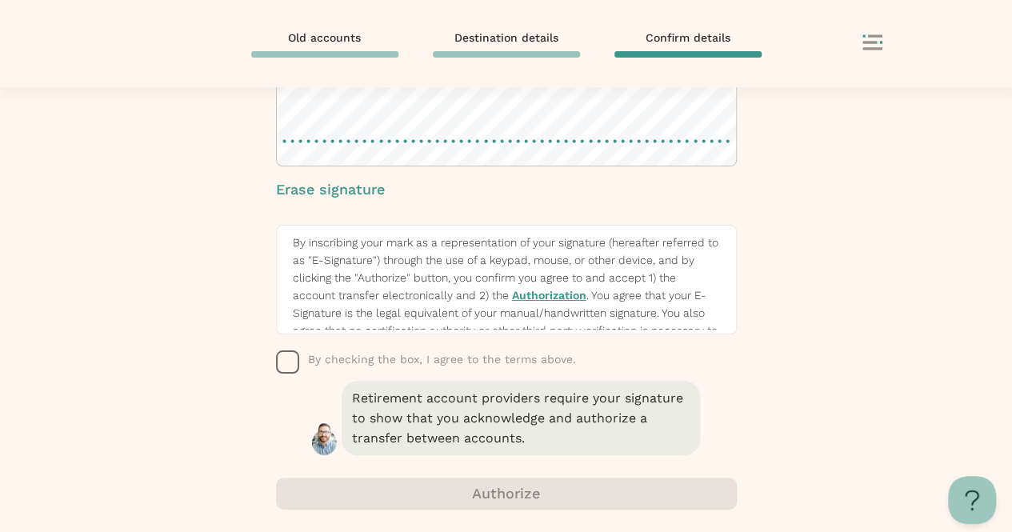
click at [290, 370] on icon "button" at bounding box center [288, 362] width 24 height 24
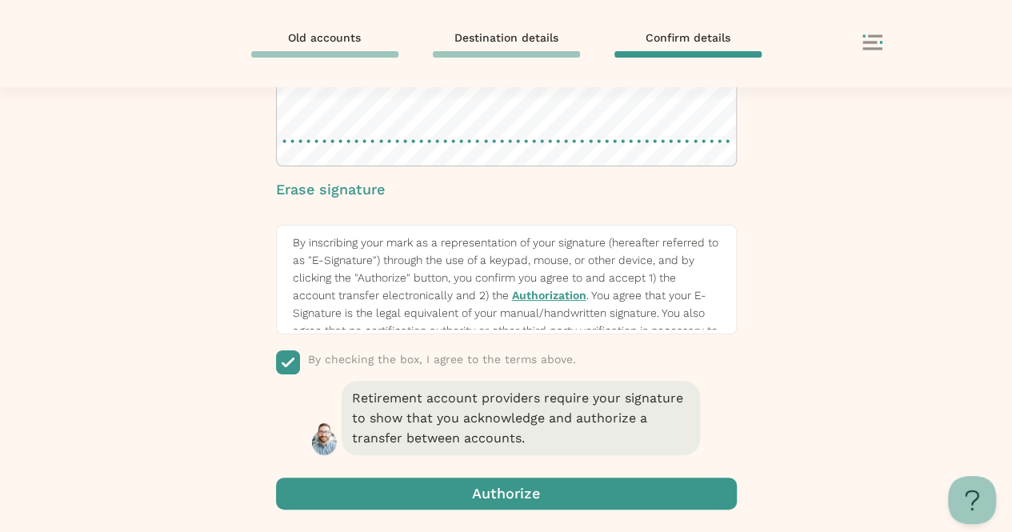
click at [390, 494] on span "button" at bounding box center [506, 494] width 461 height 32
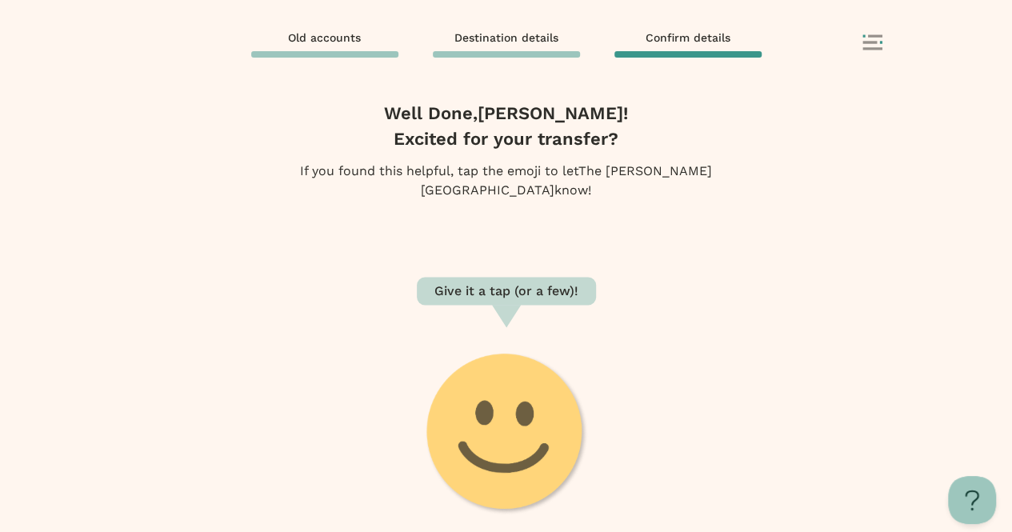
click at [492, 440] on image at bounding box center [506, 434] width 168 height 168
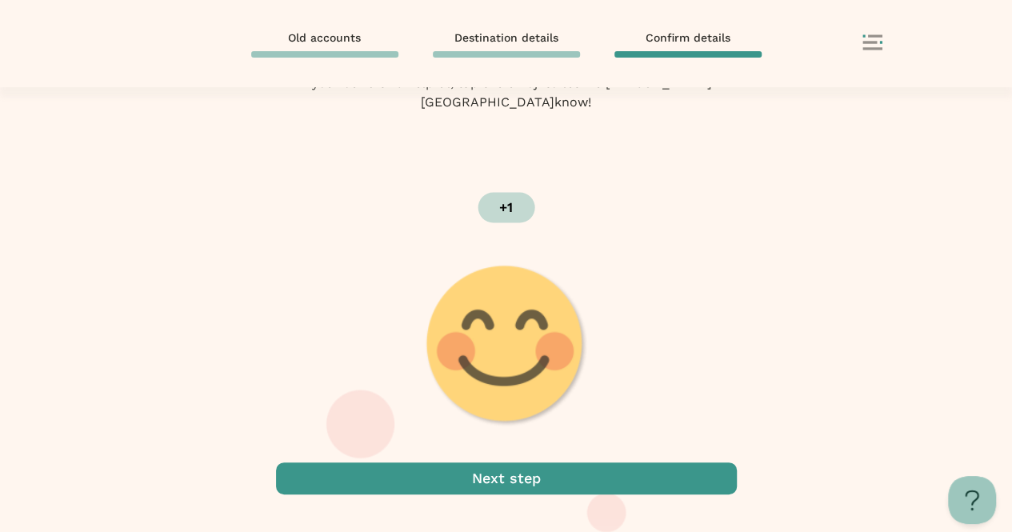
scroll to position [138, 0]
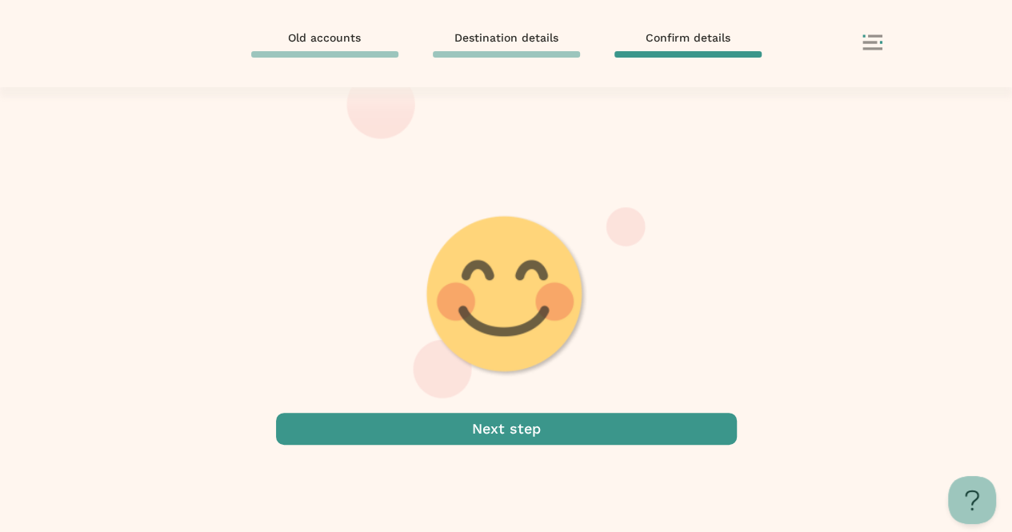
click at [397, 440] on span "button" at bounding box center [506, 429] width 461 height 32
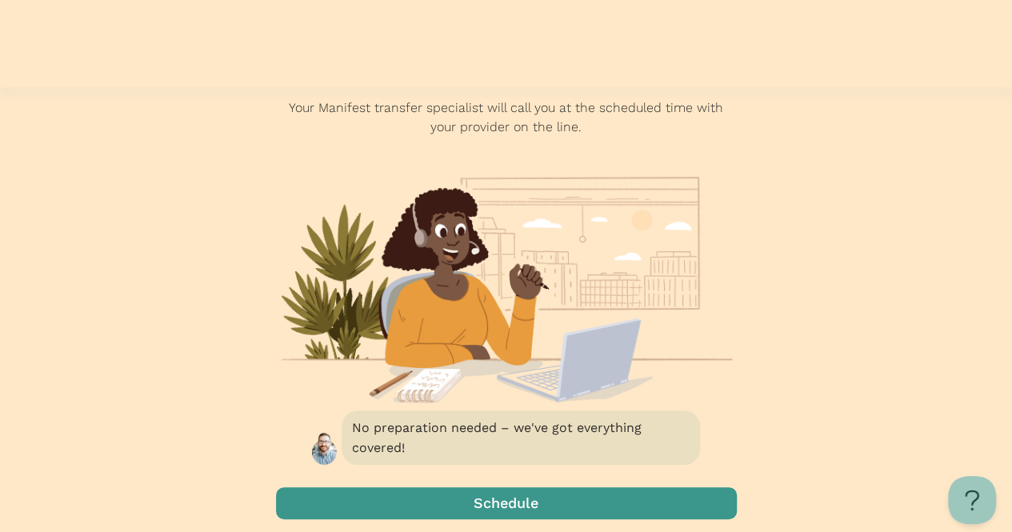
scroll to position [53, 0]
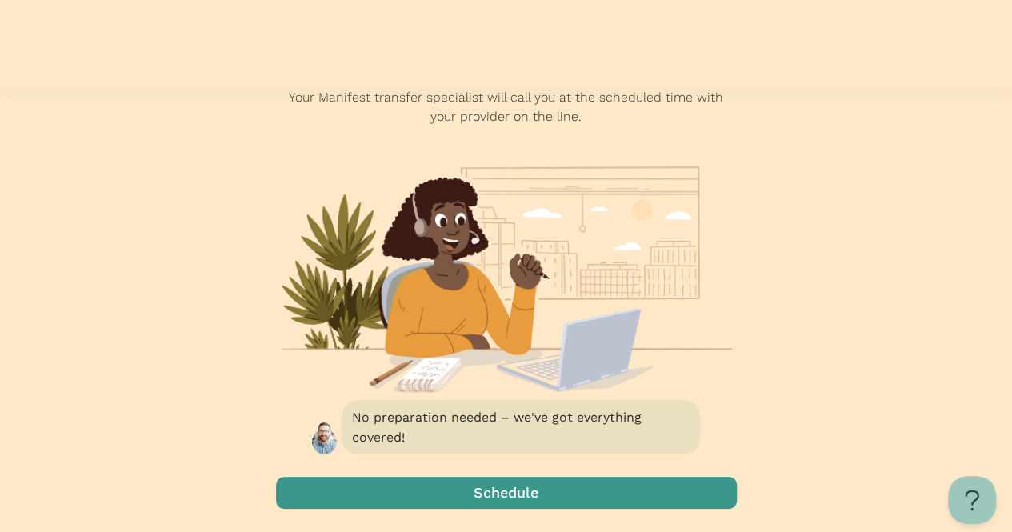
click at [337, 498] on span "button" at bounding box center [506, 493] width 461 height 32
